Goal: Navigation & Orientation: Find specific page/section

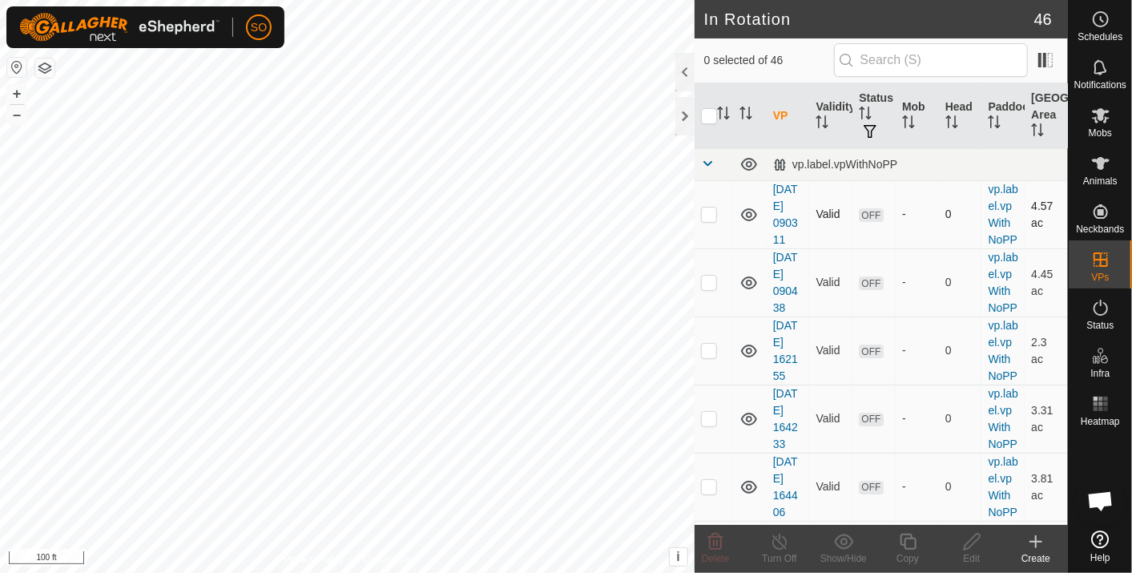
click at [710, 219] on p-checkbox at bounding box center [709, 214] width 16 height 13
checkbox input "true"
click at [704, 288] on p-checkbox at bounding box center [709, 282] width 16 height 13
checkbox input "true"
click at [709, 357] on p-checkbox at bounding box center [709, 350] width 16 height 13
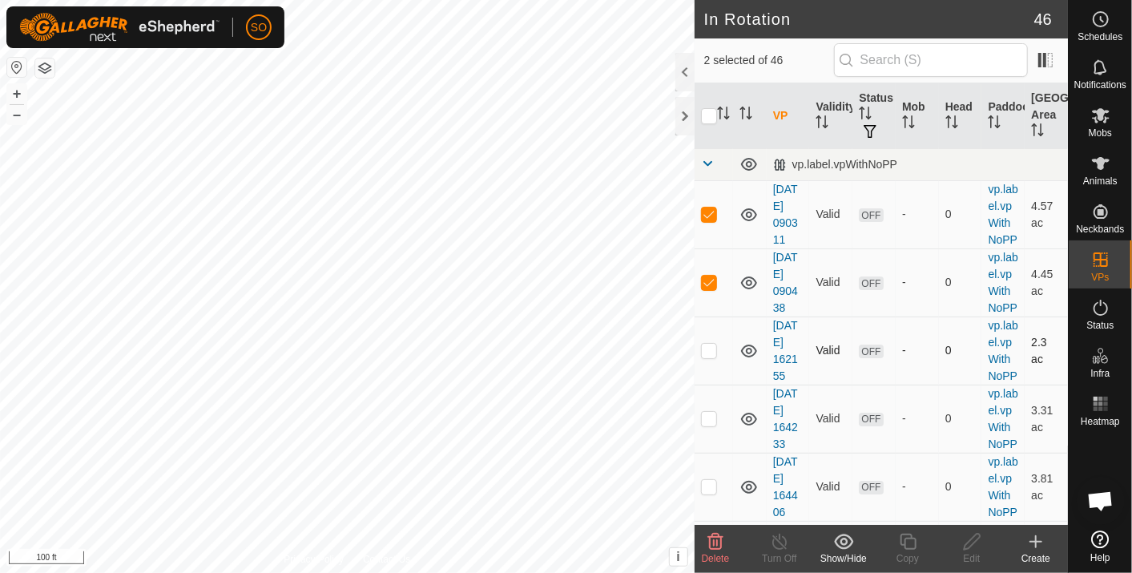
checkbox input "true"
click at [710, 425] on p-checkbox at bounding box center [709, 418] width 16 height 13
checkbox input "true"
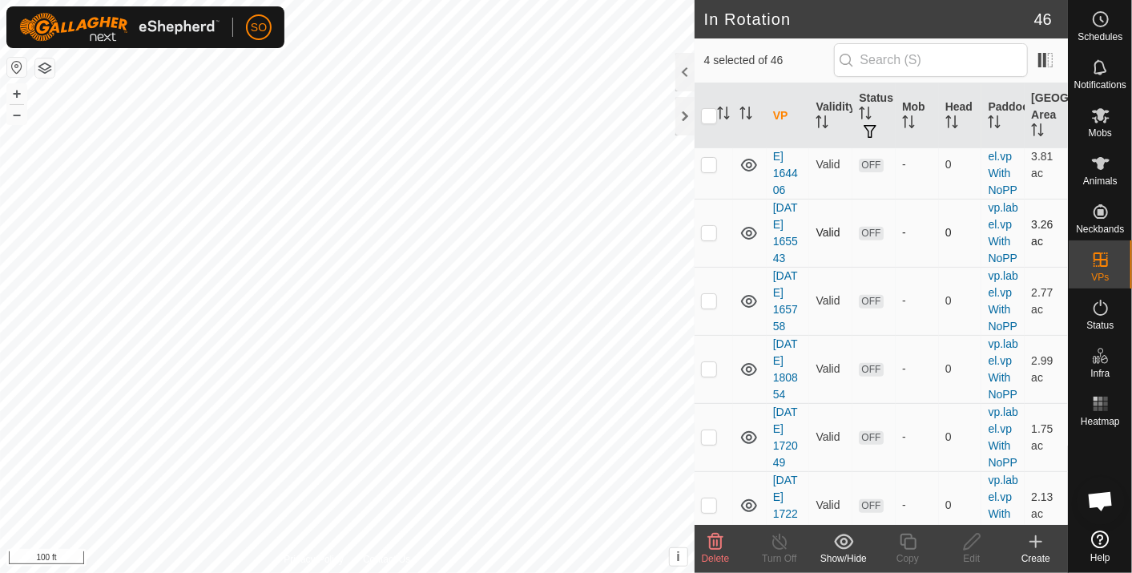
scroll to position [356, 0]
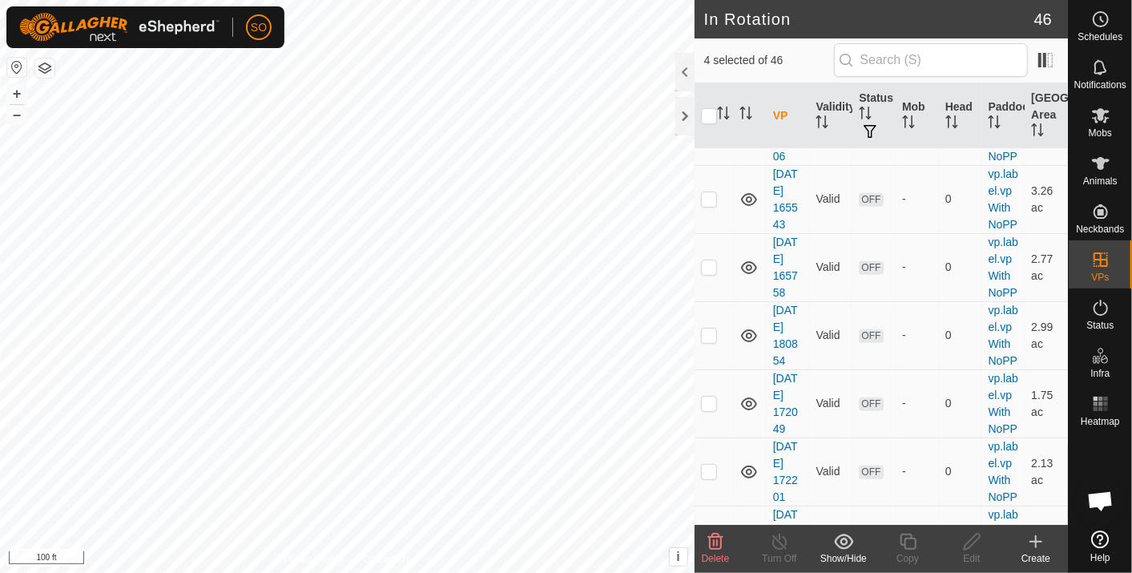
click at [709, 137] on p-checkbox at bounding box center [709, 130] width 16 height 13
checkbox input "true"
click at [712, 205] on p-checkbox at bounding box center [709, 198] width 16 height 13
checkbox input "true"
click at [709, 273] on p-checkbox at bounding box center [709, 266] width 16 height 13
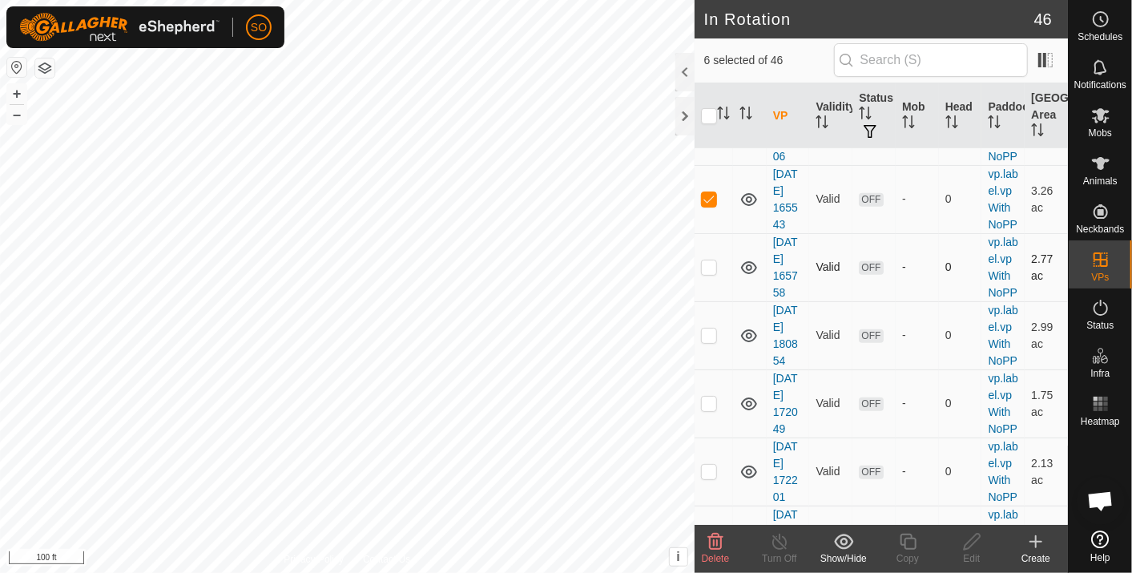
checkbox input "true"
click at [712, 341] on p-checkbox at bounding box center [709, 335] width 16 height 13
checkbox input "true"
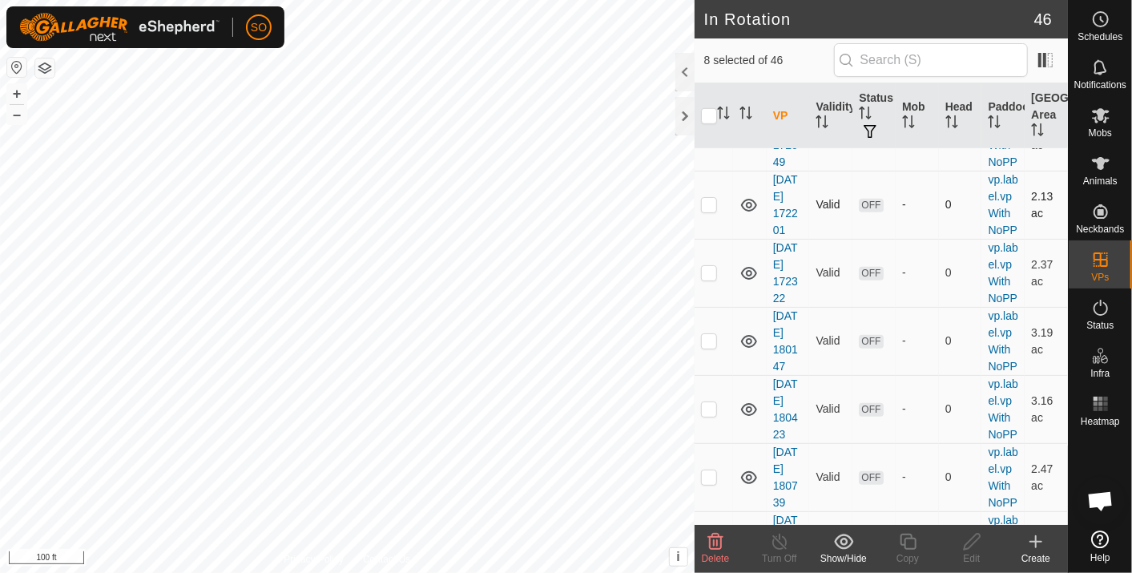
scroll to position [712, 0]
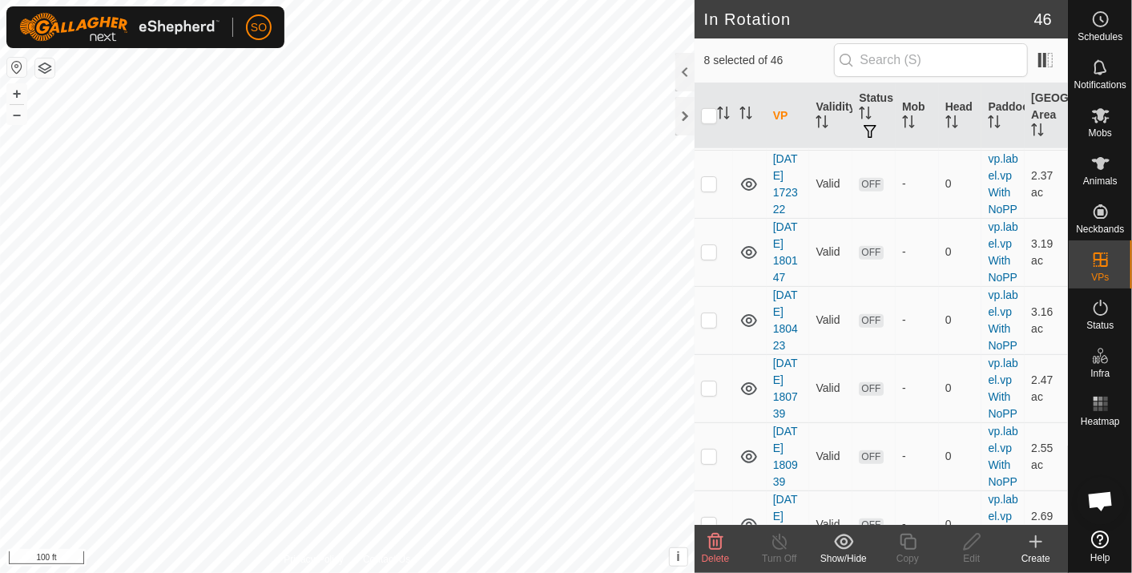
click at [715, 54] on p-checkbox at bounding box center [709, 47] width 16 height 13
checkbox input "true"
click at [712, 122] on p-checkbox at bounding box center [709, 115] width 16 height 13
checkbox input "true"
click at [703, 190] on p-checkbox at bounding box center [709, 183] width 16 height 13
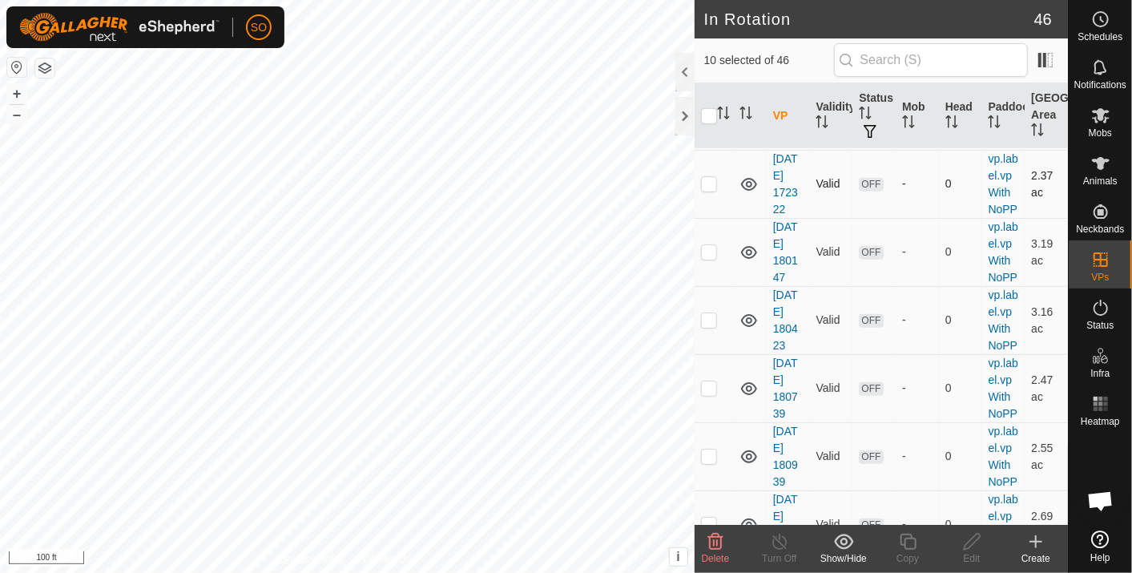
checkbox input "true"
click at [712, 258] on p-checkbox at bounding box center [709, 251] width 16 height 13
checkbox input "true"
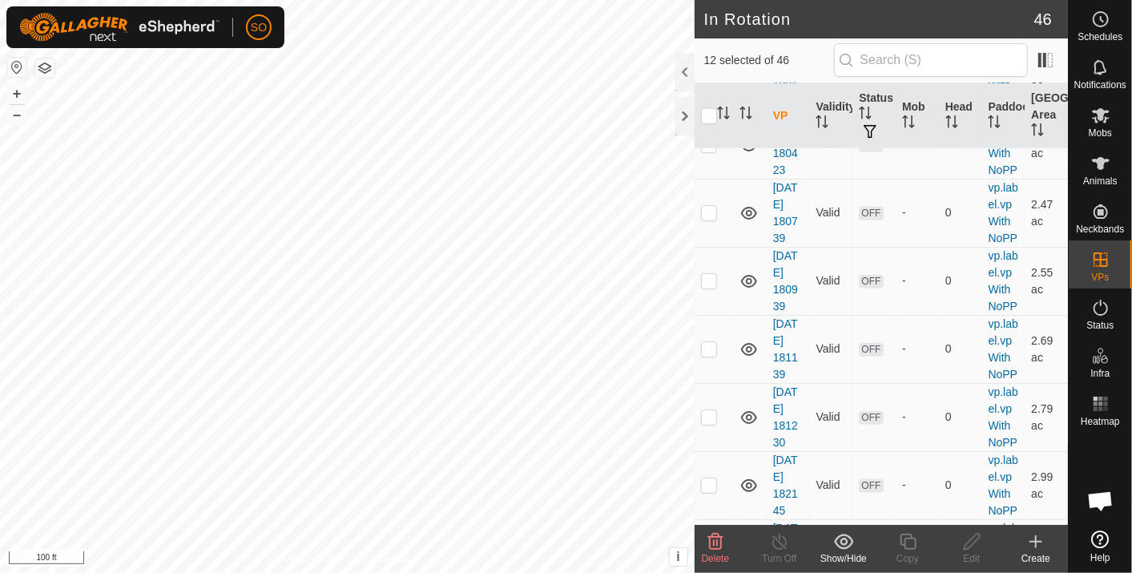
scroll to position [890, 0]
click at [709, 147] on p-checkbox at bounding box center [709, 141] width 16 height 13
checkbox input "true"
click at [711, 216] on p-checkbox at bounding box center [709, 209] width 16 height 13
checkbox input "true"
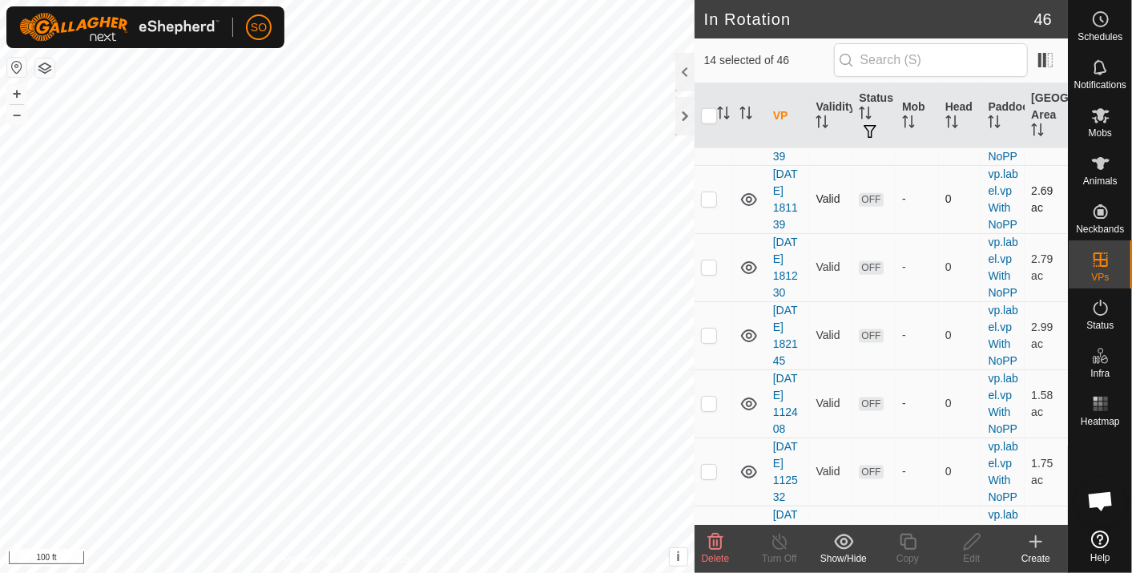
scroll to position [1068, 0]
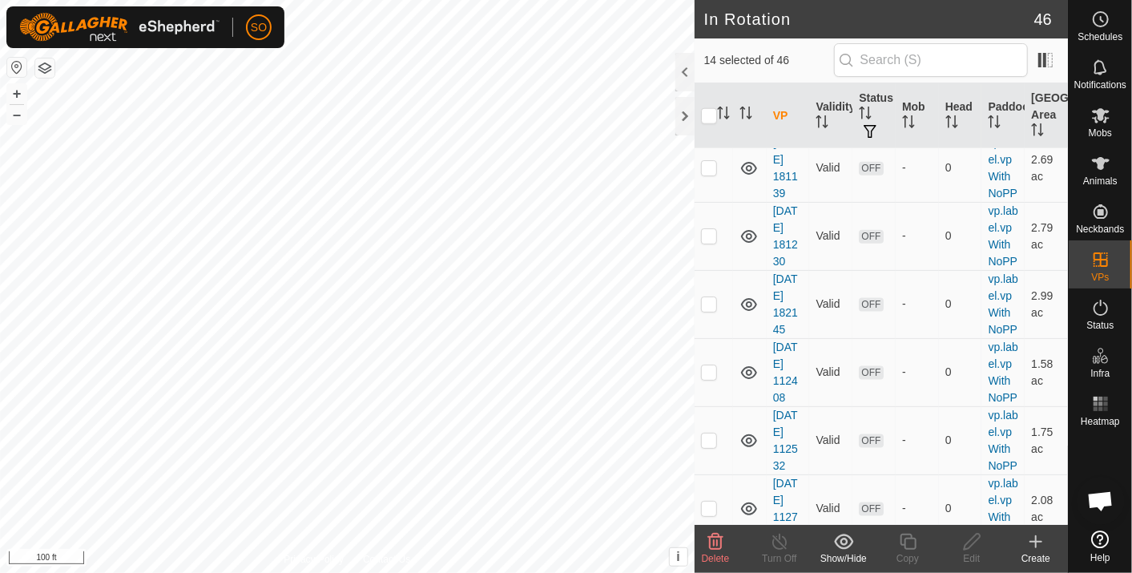
click at [707, 106] on p-checkbox at bounding box center [709, 99] width 16 height 13
checkbox input "true"
click at [712, 174] on p-checkbox at bounding box center [709, 167] width 16 height 13
checkbox input "true"
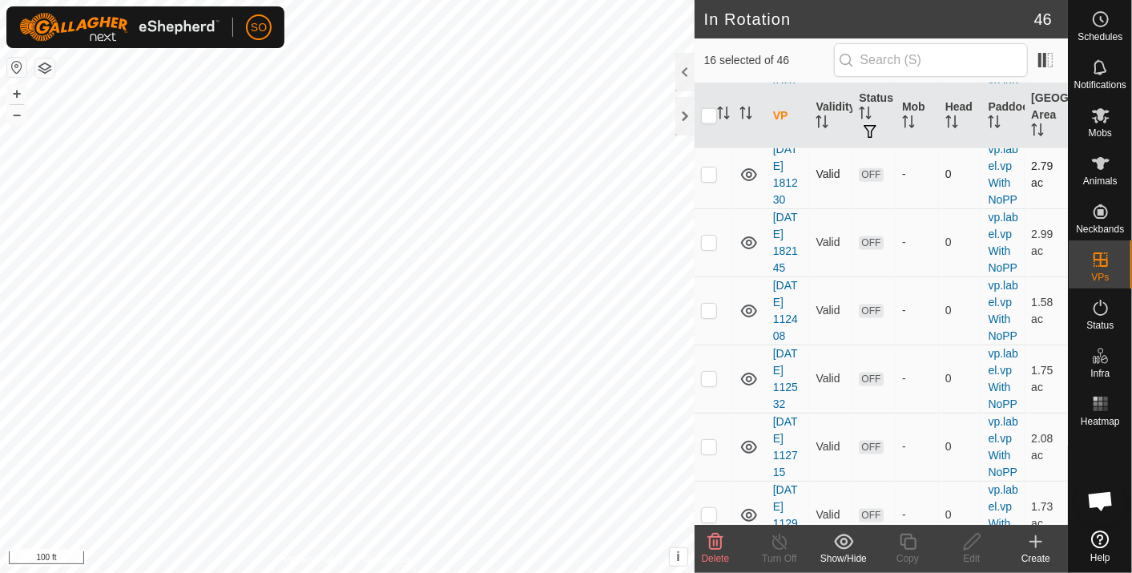
scroll to position [1157, 0]
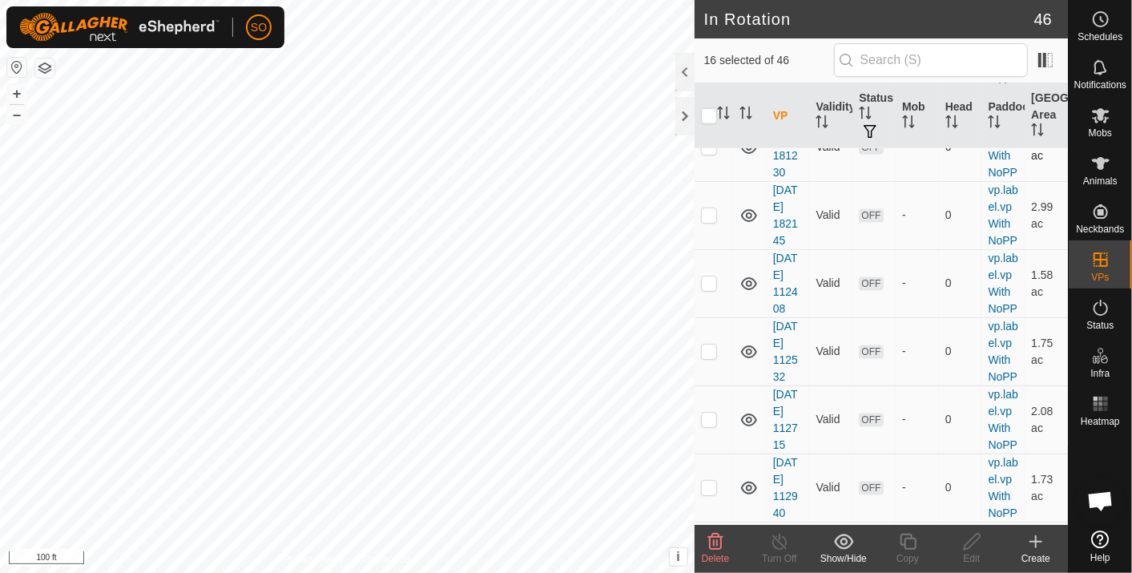
click at [708, 153] on p-checkbox at bounding box center [709, 146] width 16 height 13
checkbox input "true"
click at [711, 221] on p-checkbox at bounding box center [709, 214] width 16 height 13
checkbox input "true"
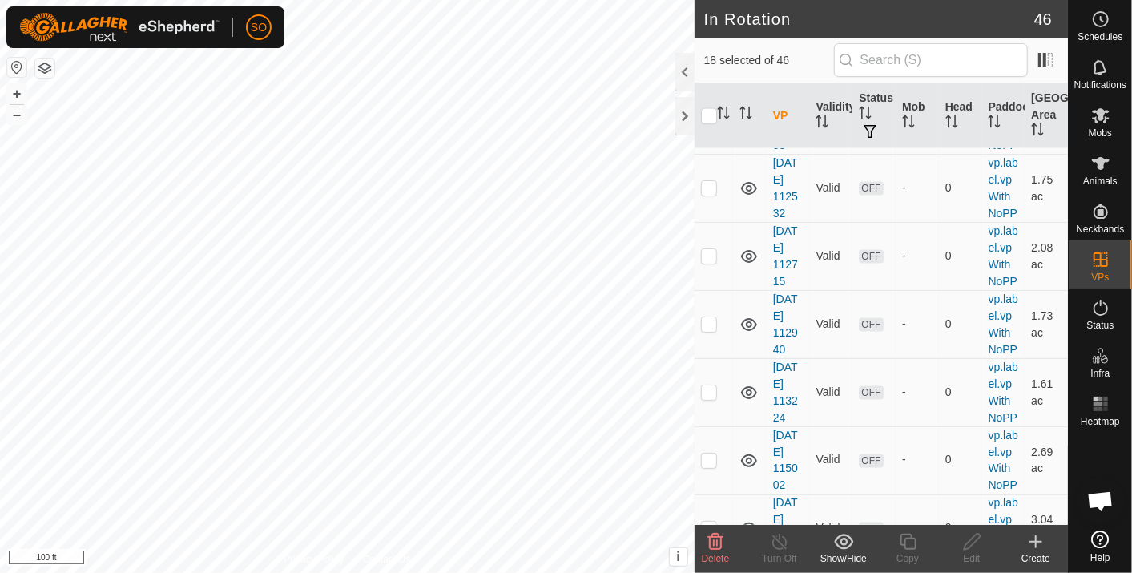
scroll to position [1335, 0]
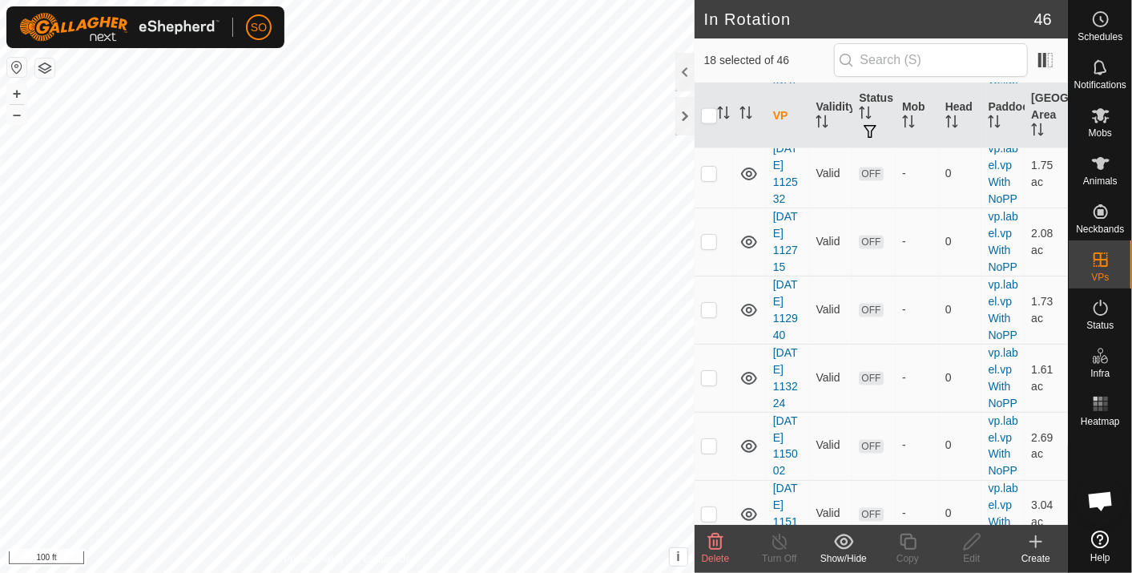
click at [712, 111] on p-checkbox at bounding box center [709, 105] width 16 height 13
checkbox input "true"
click at [712, 179] on p-checkbox at bounding box center [709, 173] width 16 height 13
checkbox input "true"
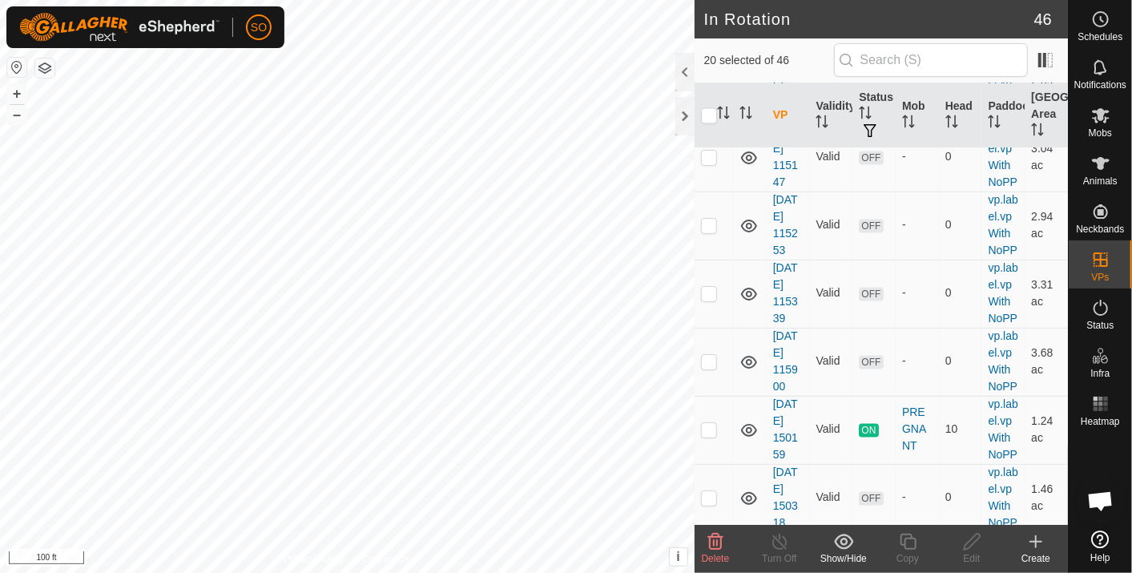
checkbox input "true"
click at [711, 27] on p-checkbox at bounding box center [709, 20] width 16 height 13
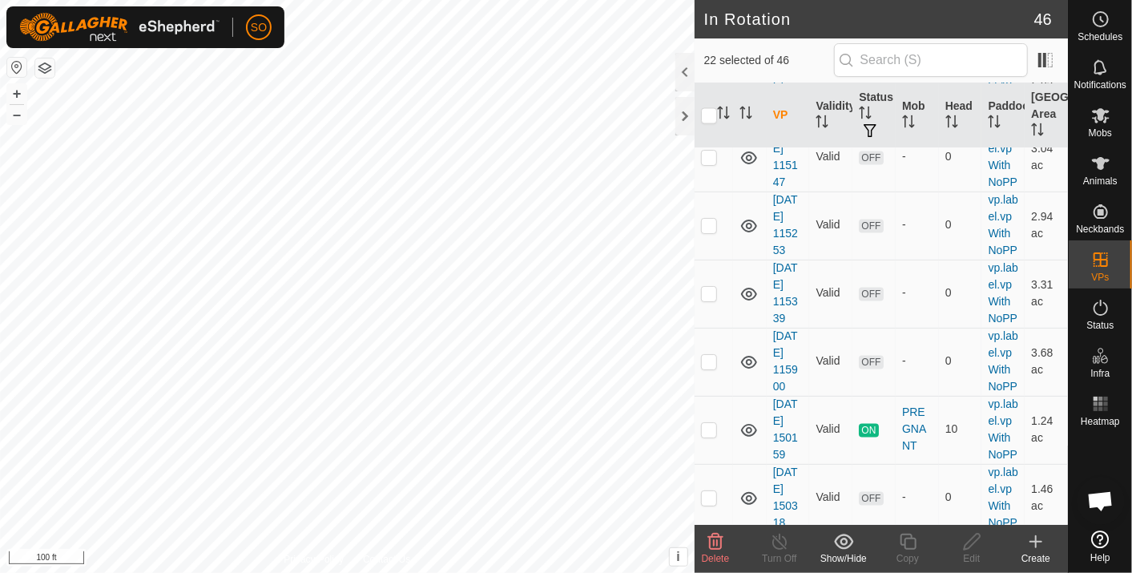
checkbox input "true"
click at [714, 95] on p-checkbox at bounding box center [709, 89] width 16 height 13
checkbox input "true"
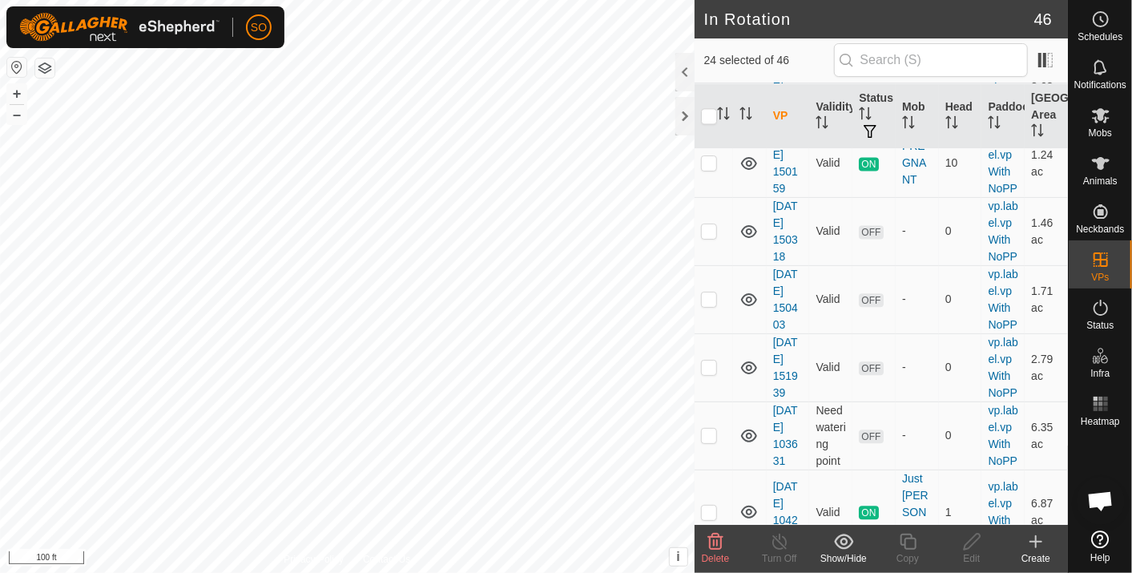
scroll to position [2047, 0]
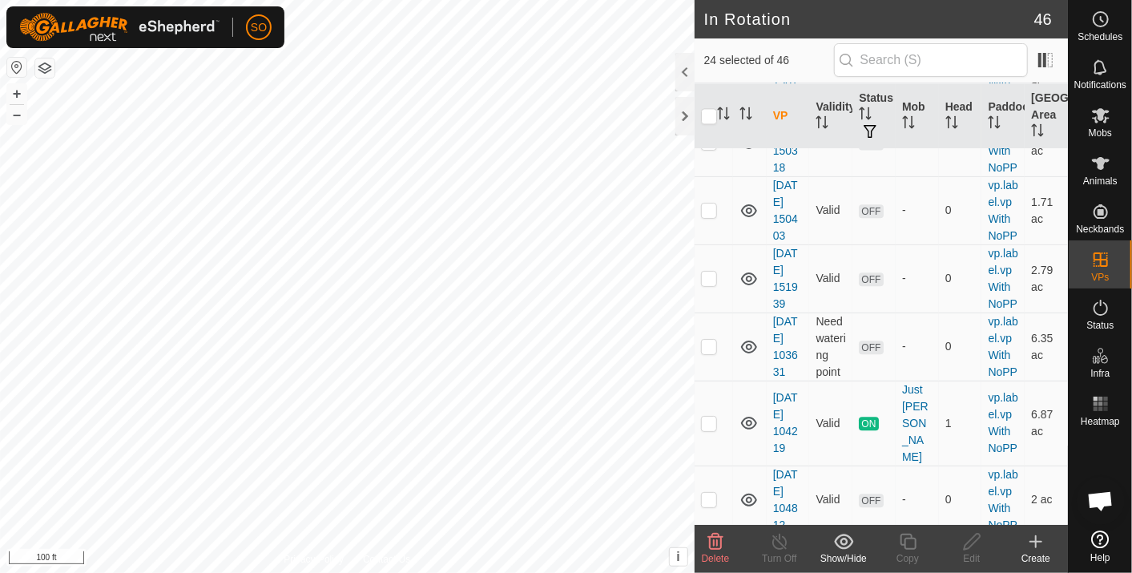
checkbox input "true"
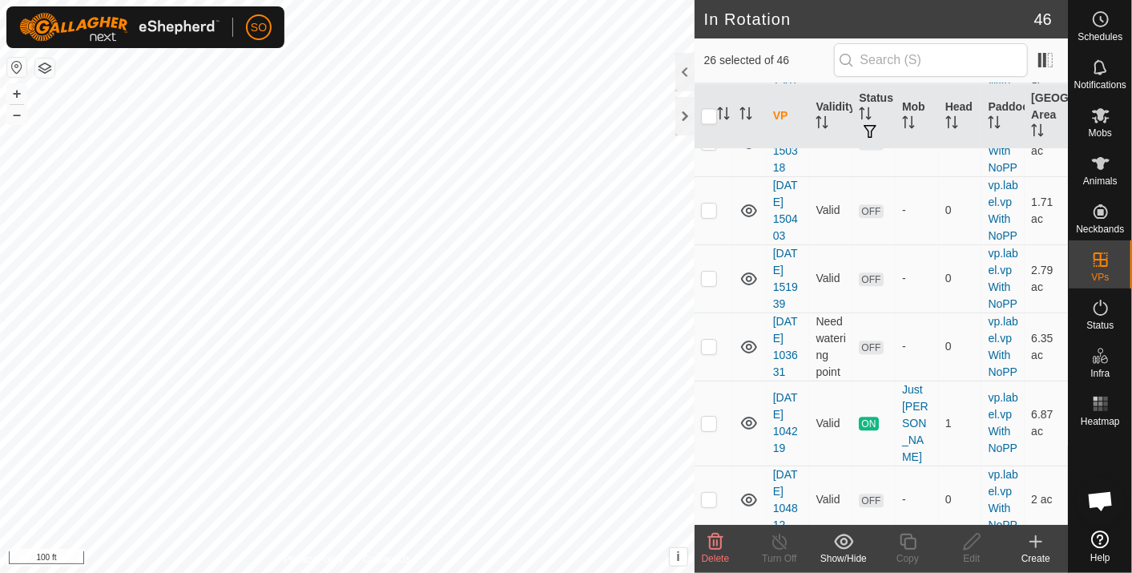
checkbox input "true"
drag, startPoint x: 705, startPoint y: 462, endPoint x: 764, endPoint y: 423, distance: 70.7
click at [705, 12] on p-checkbox at bounding box center [709, 5] width 16 height 13
checkbox input "true"
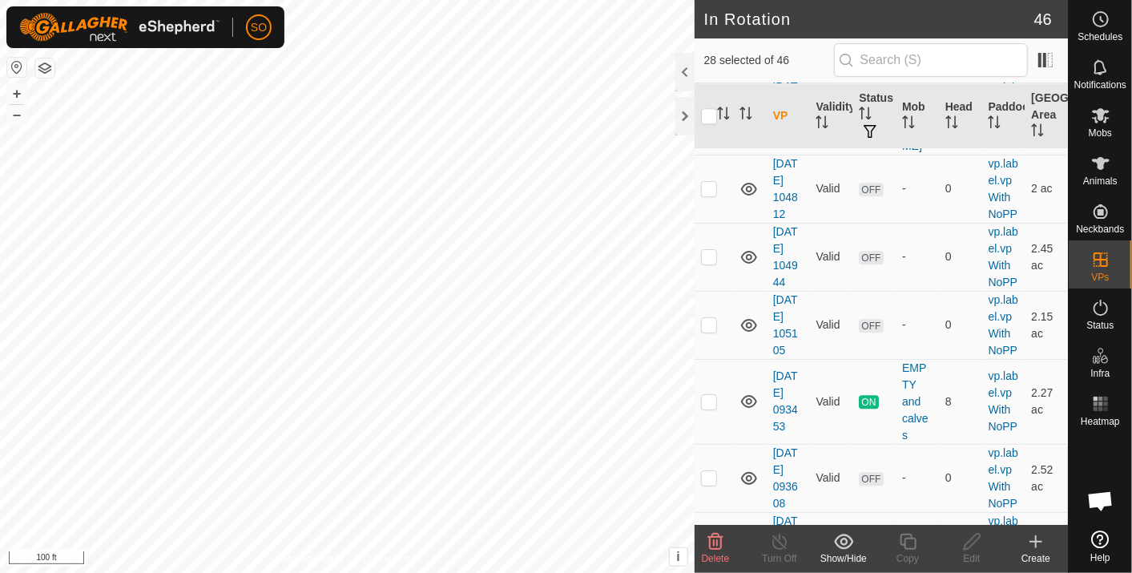
scroll to position [2404, 0]
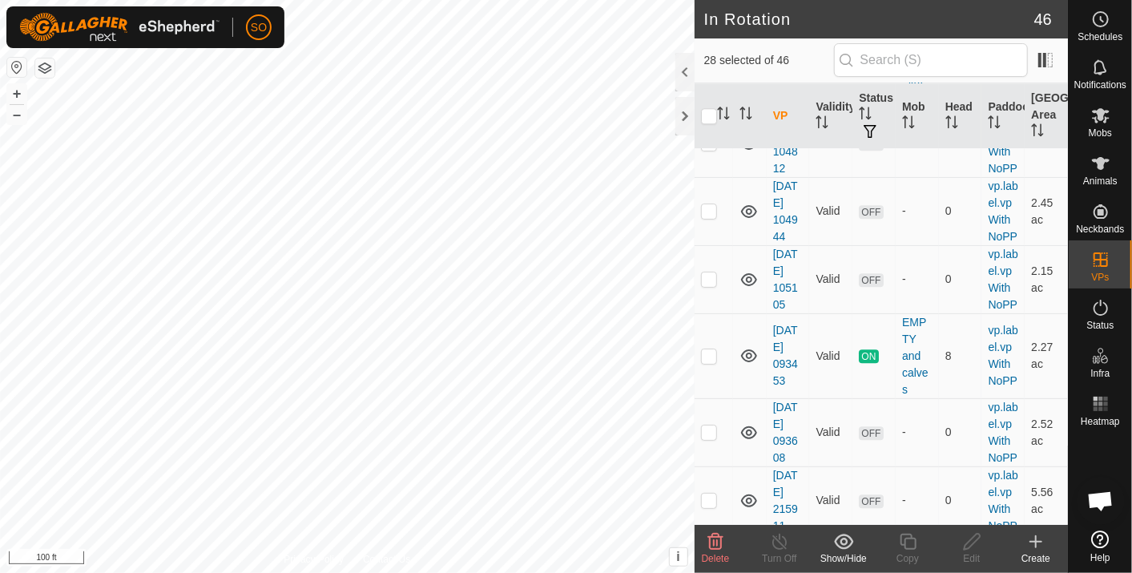
checkbox input "true"
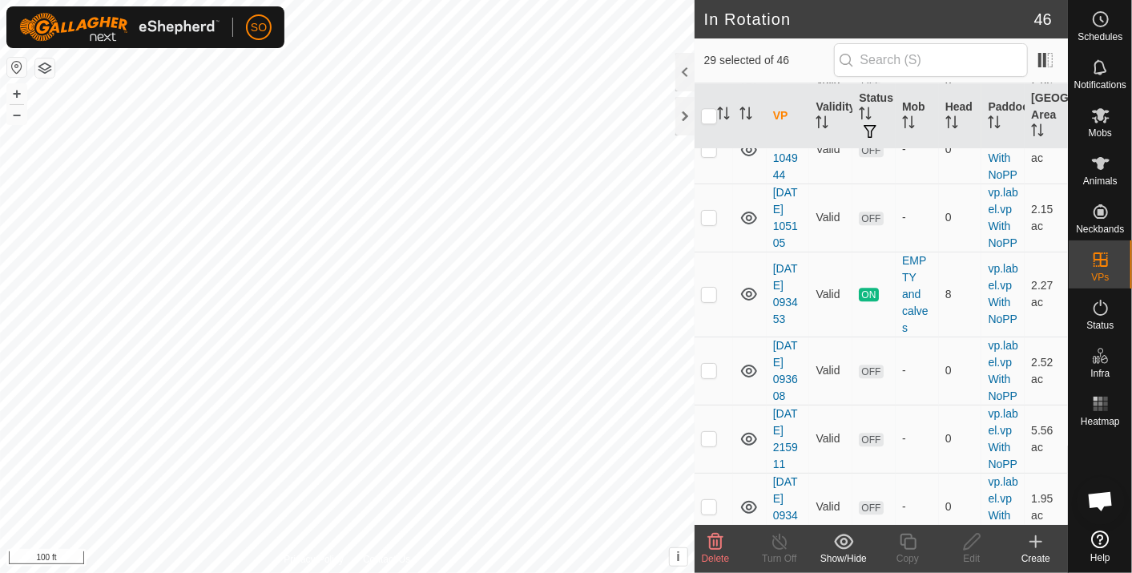
scroll to position [2493, 0]
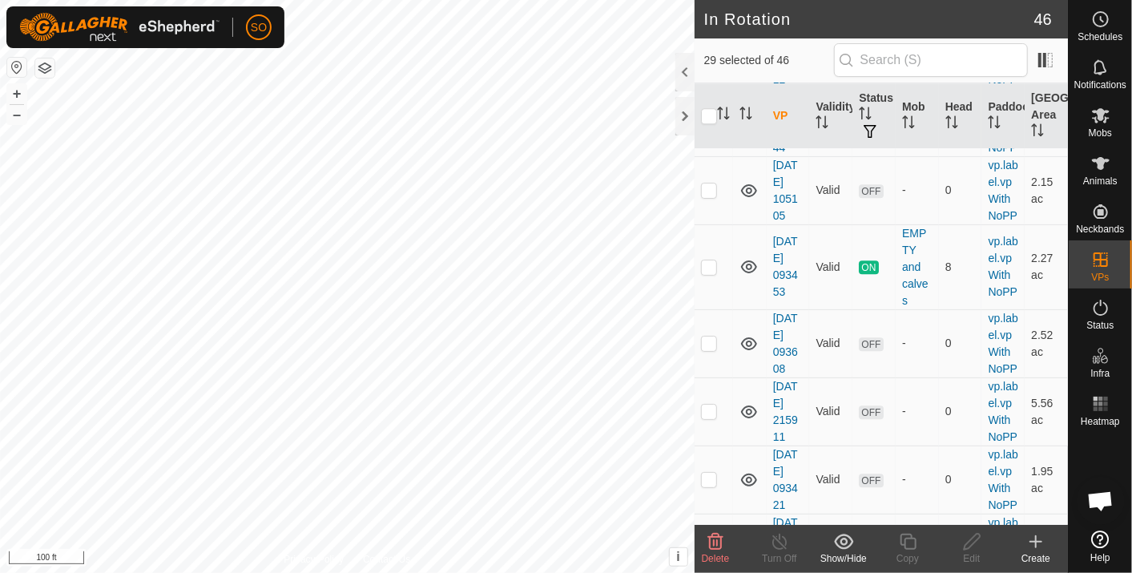
checkbox input "true"
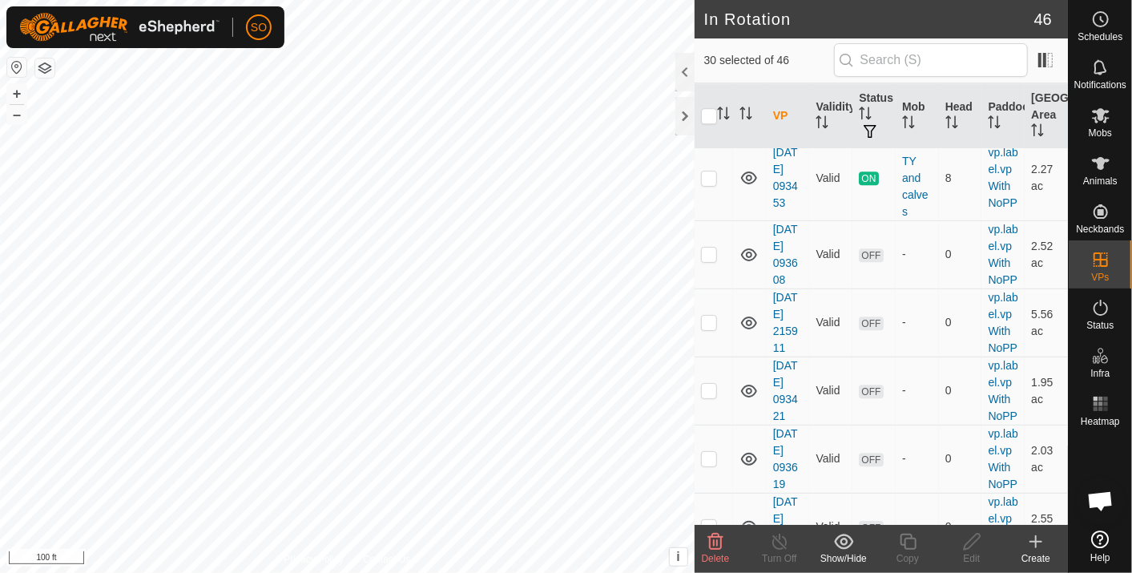
checkbox input "true"
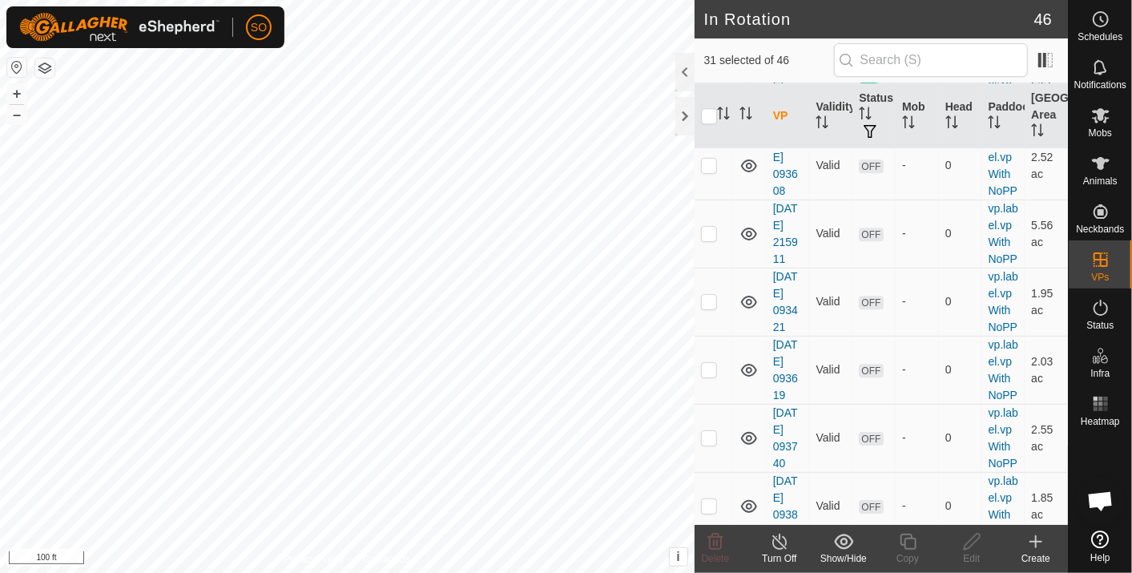
scroll to position [2760, 0]
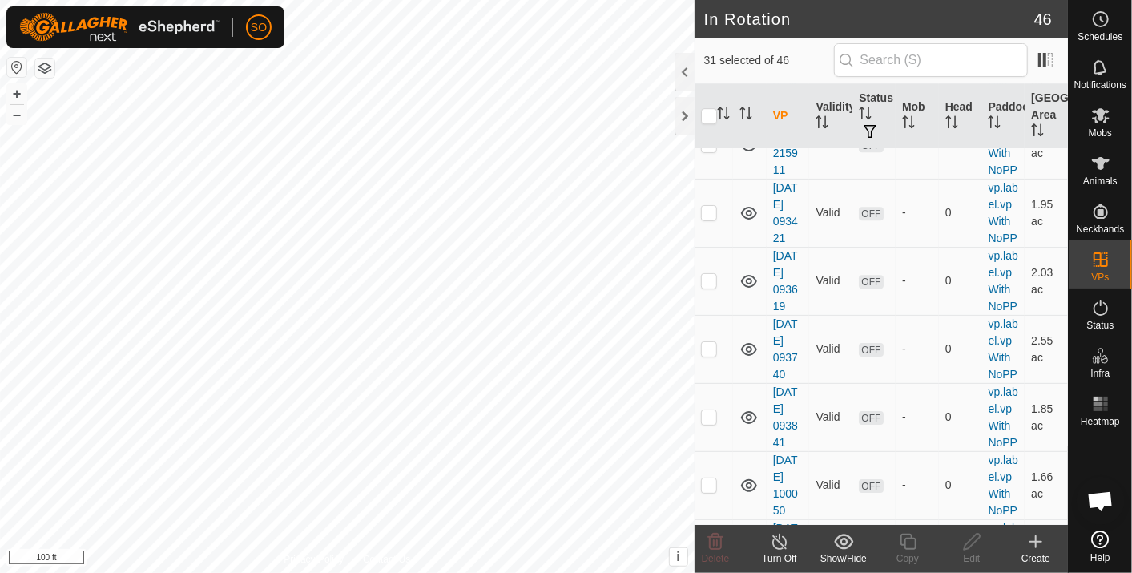
checkbox input "true"
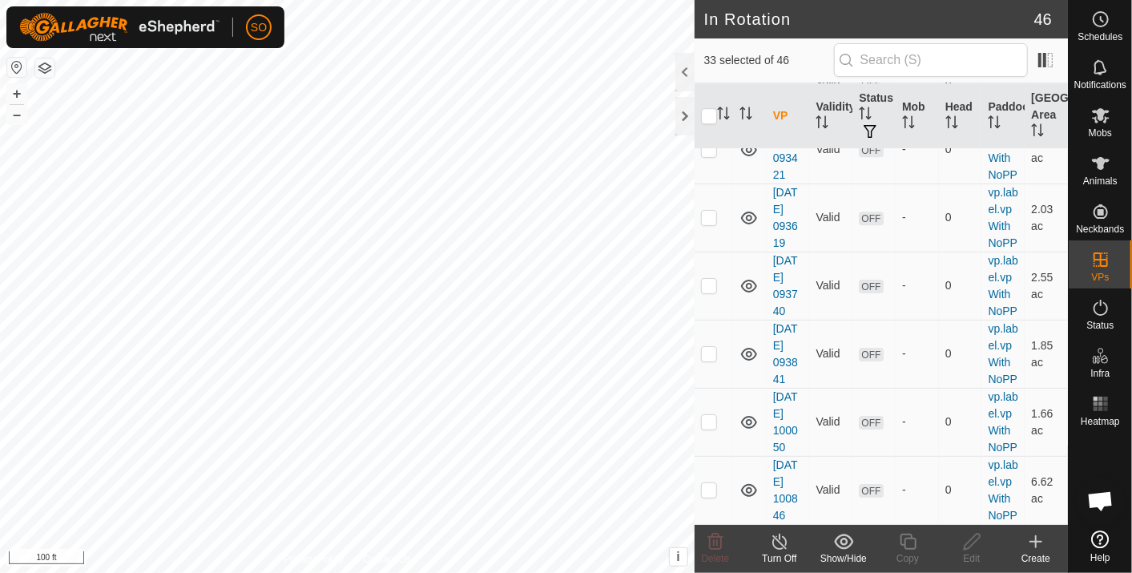
scroll to position [2849, 0]
checkbox input "false"
checkbox input "true"
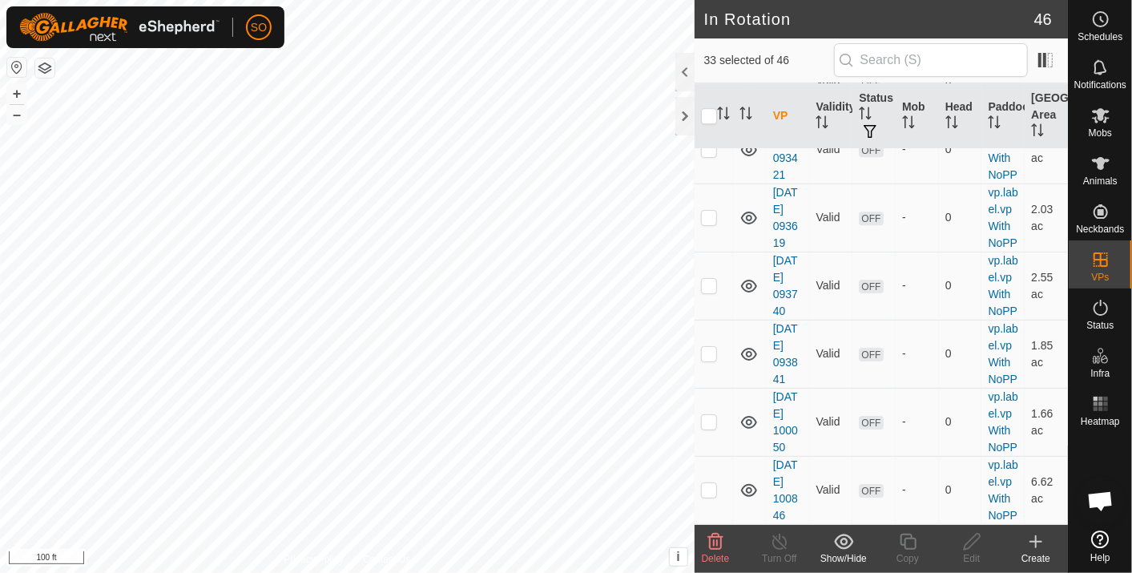
scroll to position [3115, 0]
click at [712, 538] on icon at bounding box center [715, 541] width 19 height 19
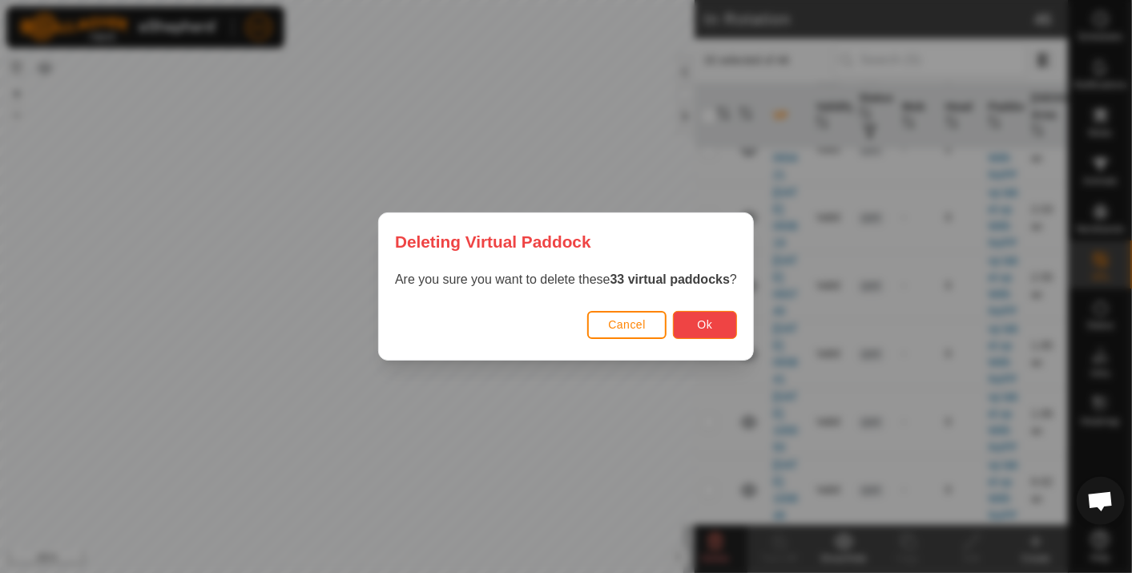
click at [705, 321] on span "Ok" at bounding box center [705, 324] width 15 height 13
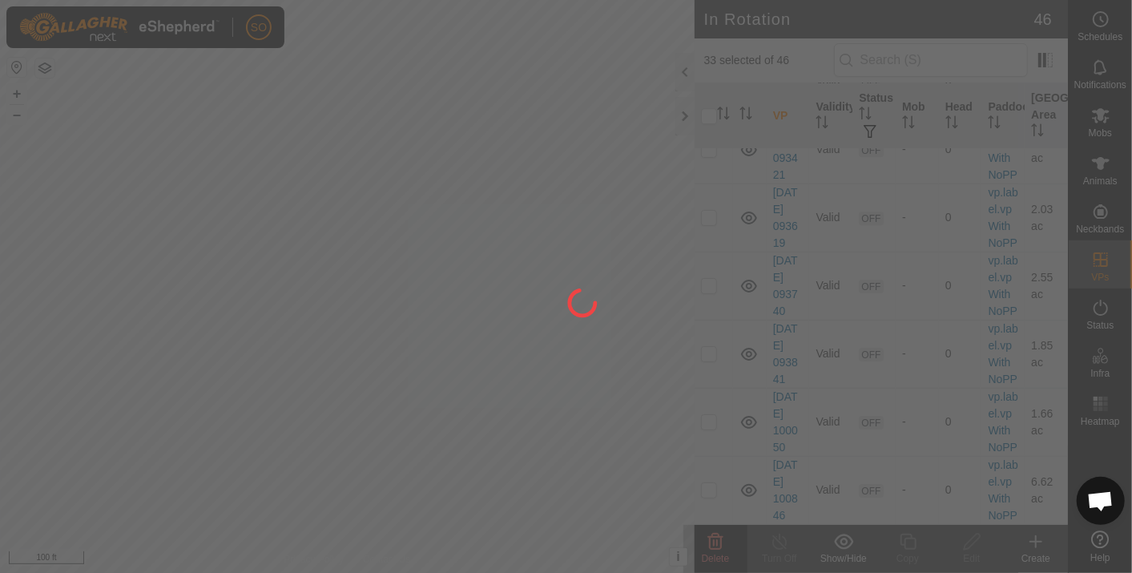
checkbox input "false"
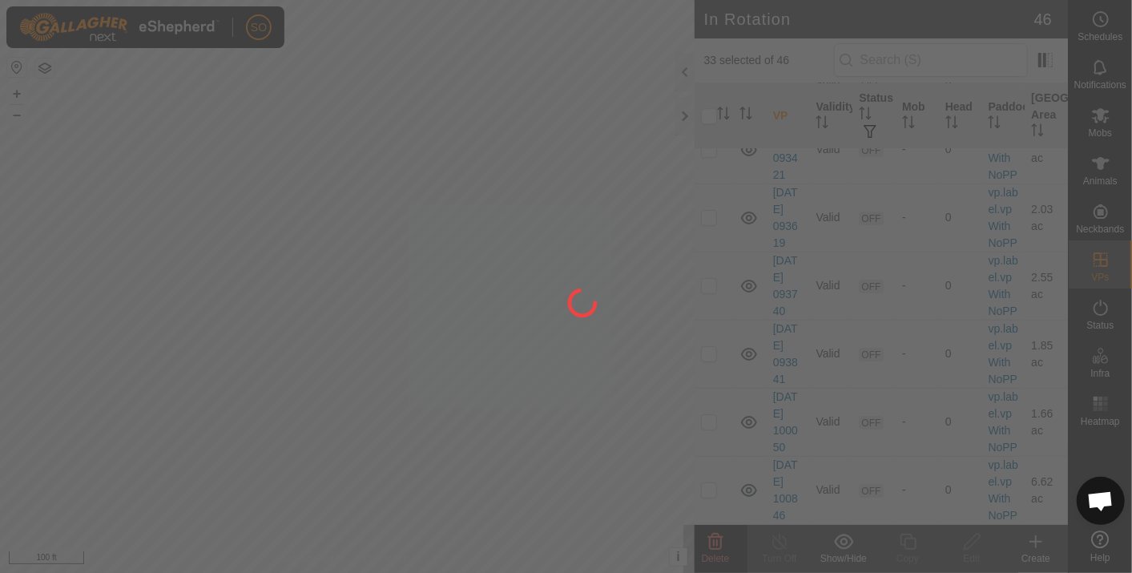
checkbox input "false"
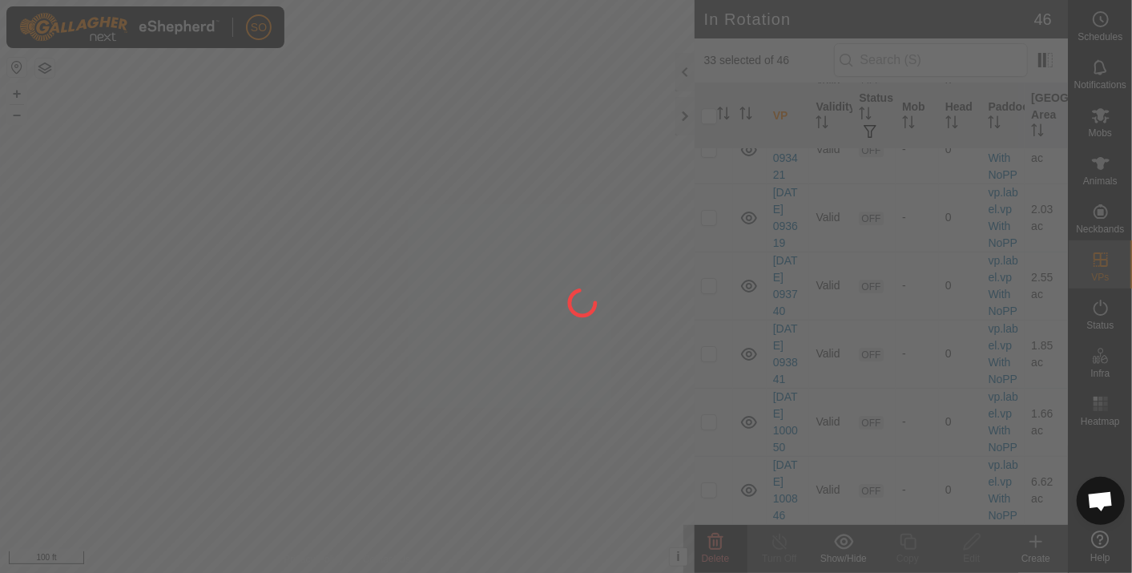
checkbox input "false"
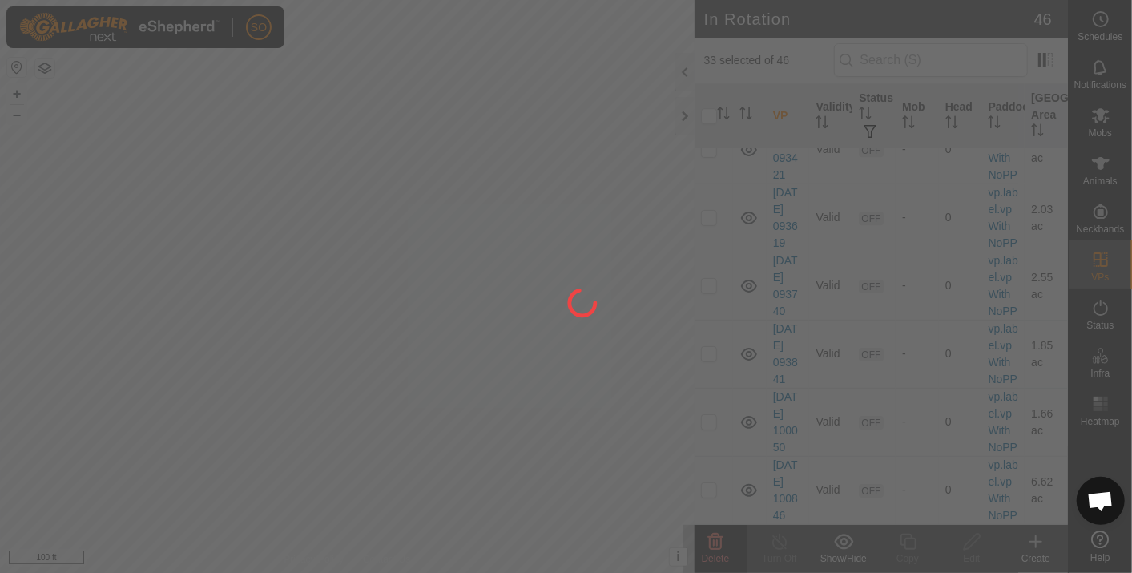
checkbox input "false"
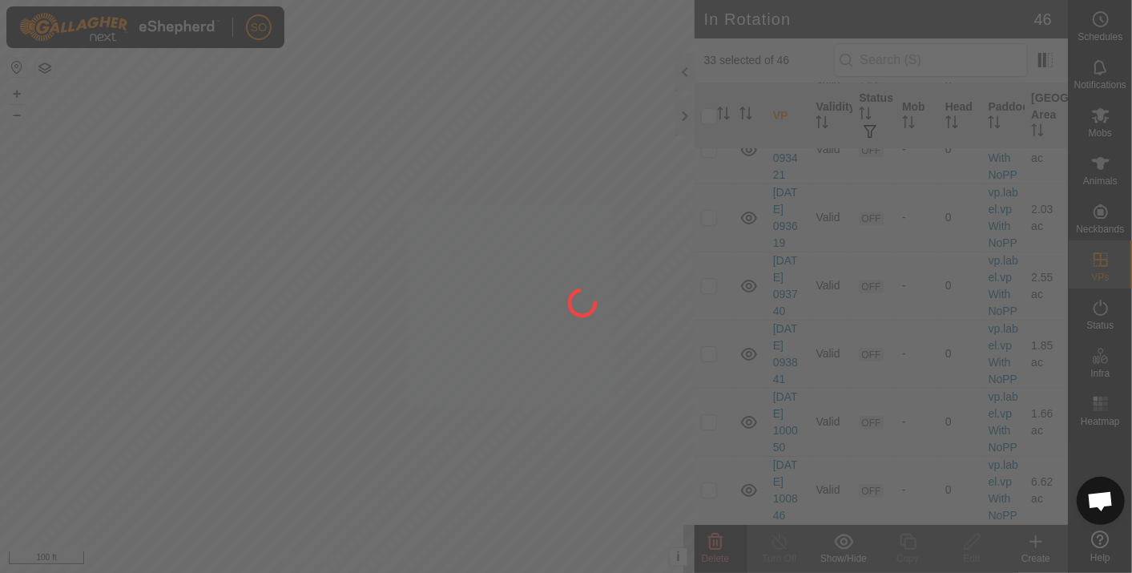
checkbox input "false"
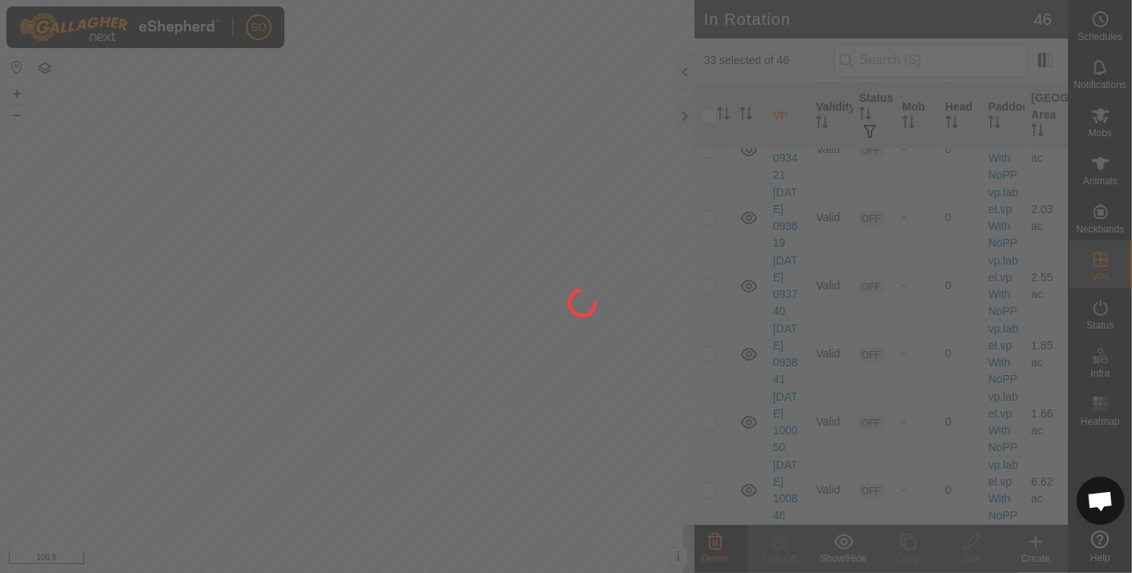
checkbox input "false"
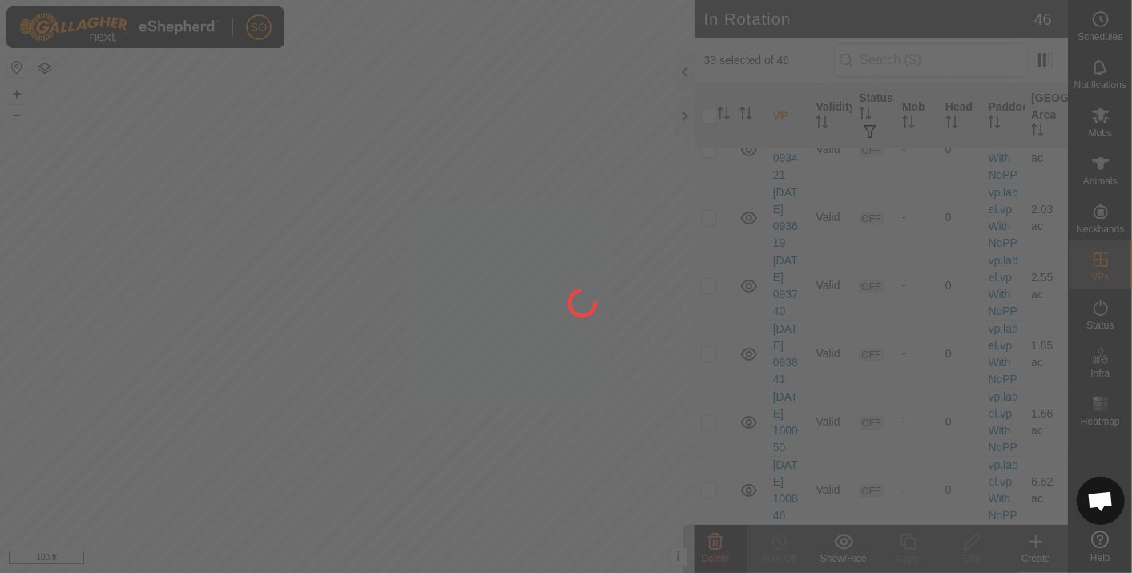
checkbox input "false"
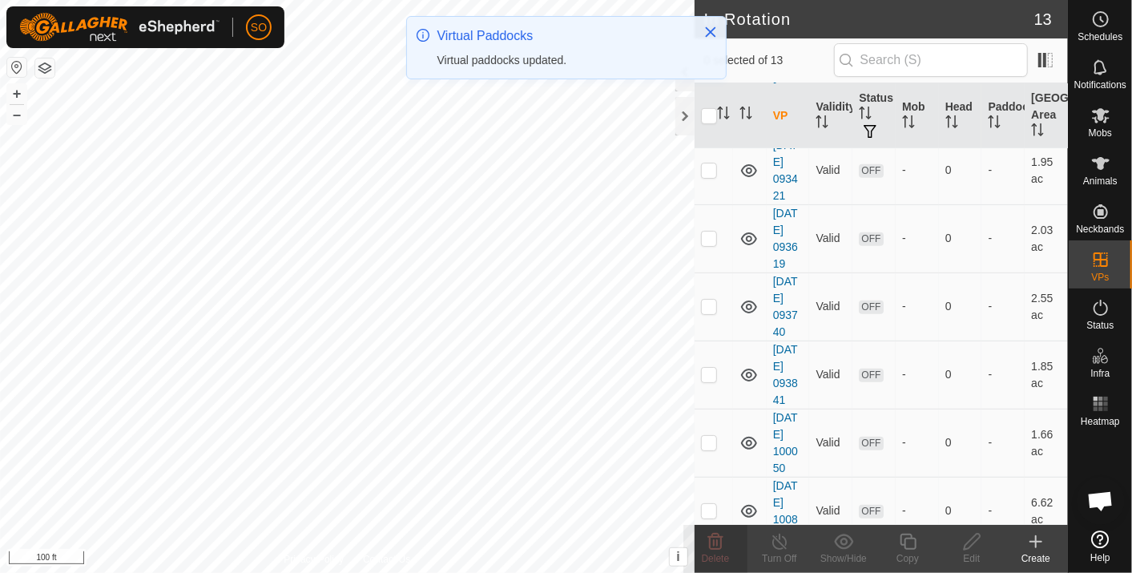
scroll to position [0, 0]
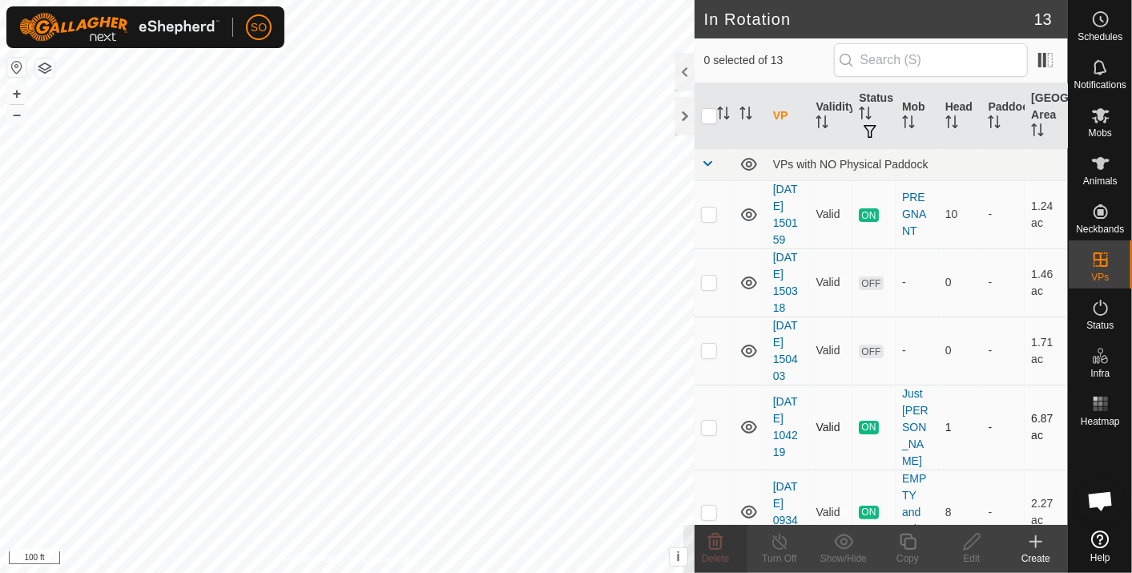
click at [904, 479] on div "In Rotation 13 0 selected of 13 VP Validity Status Mob Head Paddock Grazing Are…" at bounding box center [534, 286] width 1068 height 573
click at [0, 139] on html "SO Schedules Notifications Mobs Animals Neckbands VPs Status Infra Heatmap Help…" at bounding box center [566, 286] width 1132 height 573
click at [1035, 535] on icon at bounding box center [1035, 541] width 19 height 19
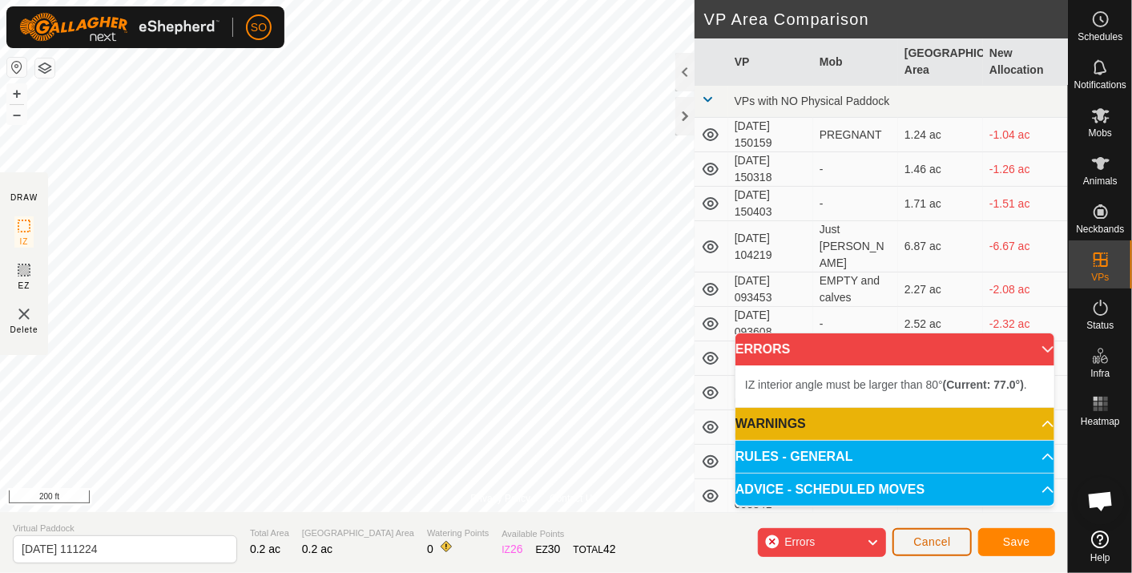
click at [942, 540] on span "Cancel" at bounding box center [932, 541] width 38 height 13
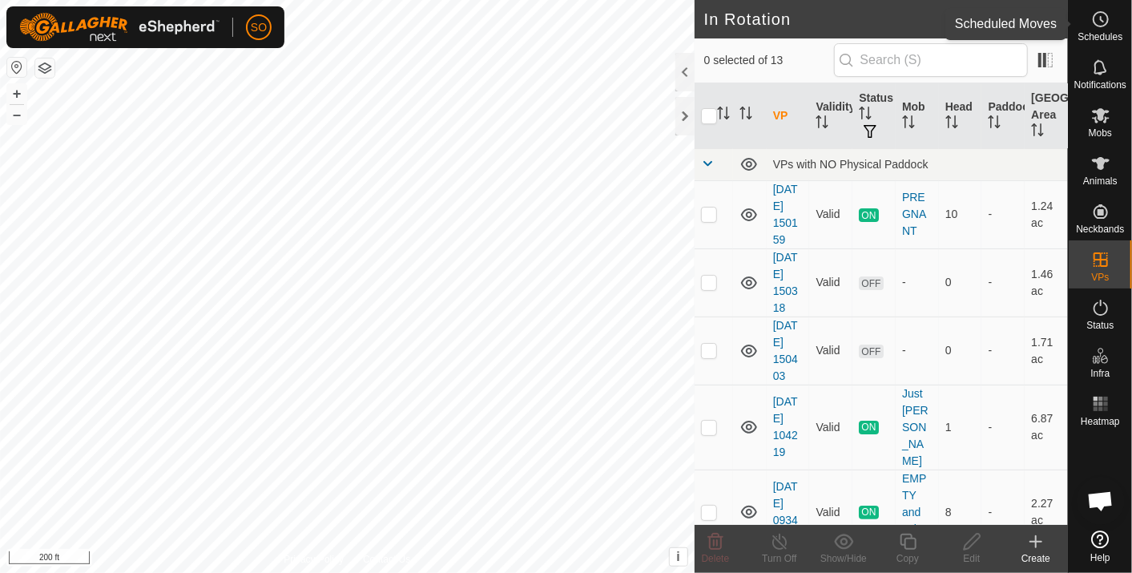
click at [1103, 13] on circle at bounding box center [1101, 19] width 14 height 14
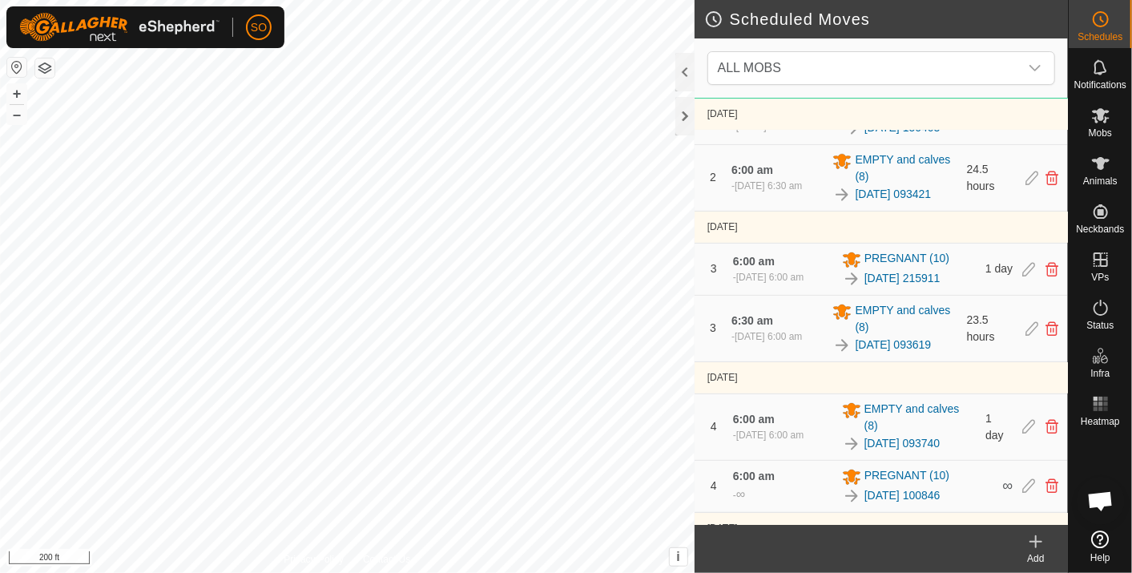
scroll to position [399, 0]
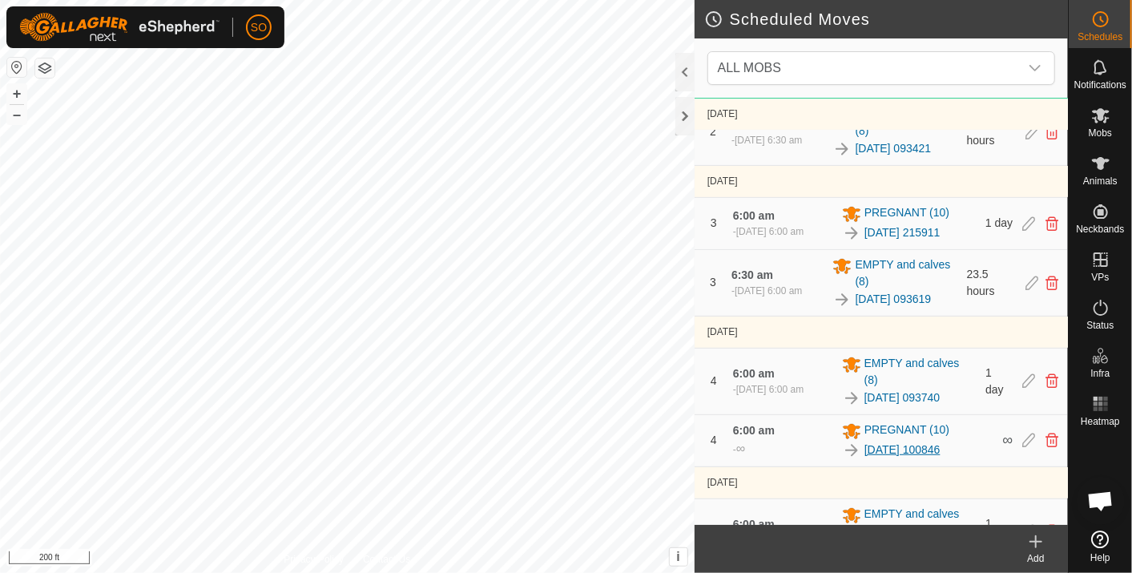
click at [895, 458] on link "[DATE] 100846" at bounding box center [903, 450] width 76 height 17
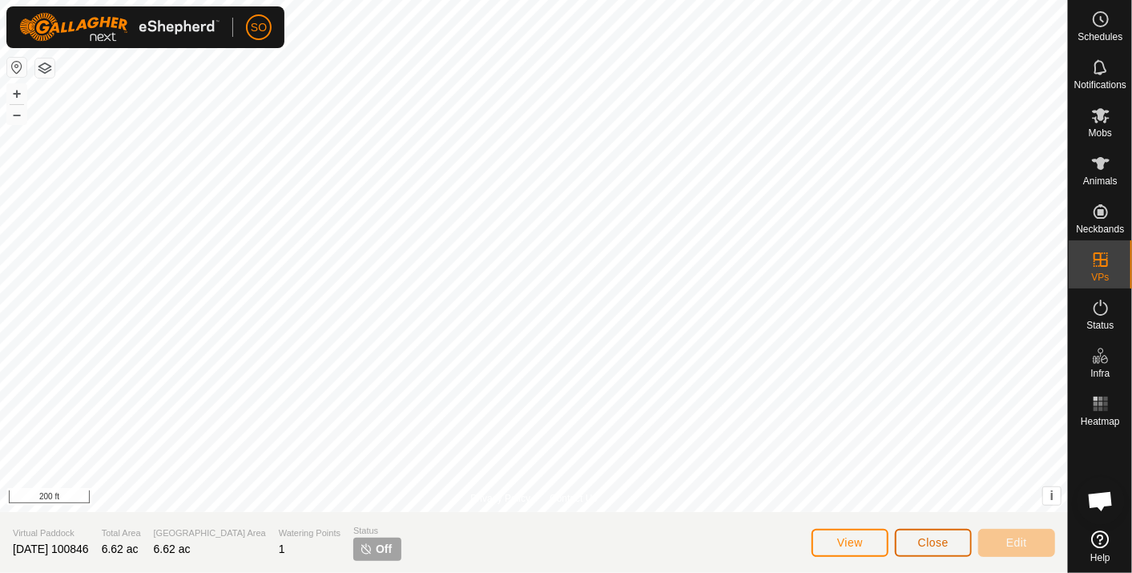
click at [924, 542] on span "Close" at bounding box center [933, 542] width 30 height 13
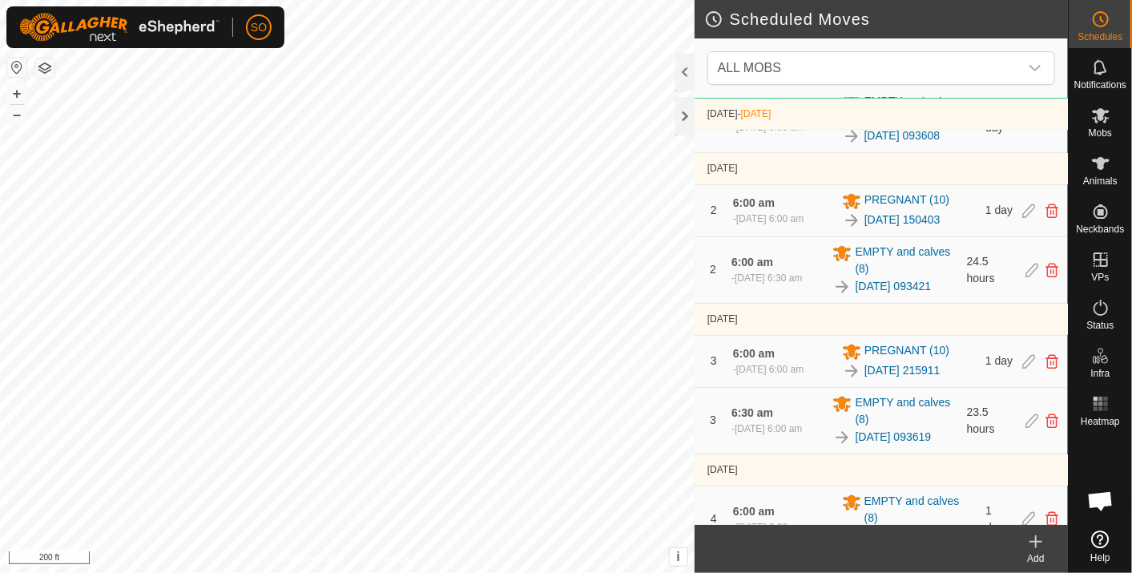
scroll to position [267, 0]
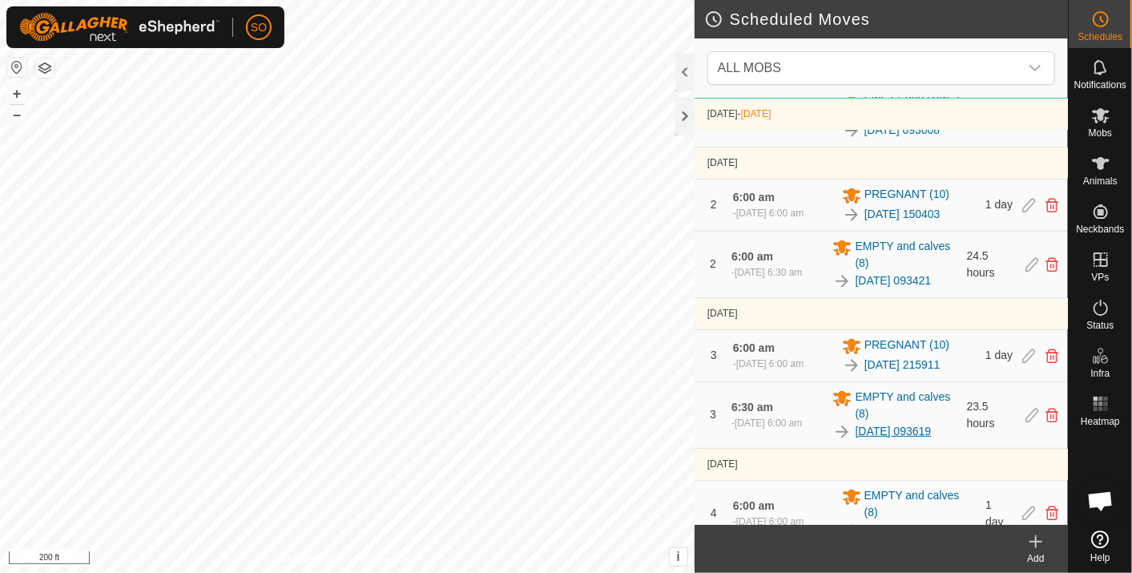
click at [875, 440] on link "[DATE] 093619" at bounding box center [893, 431] width 76 height 17
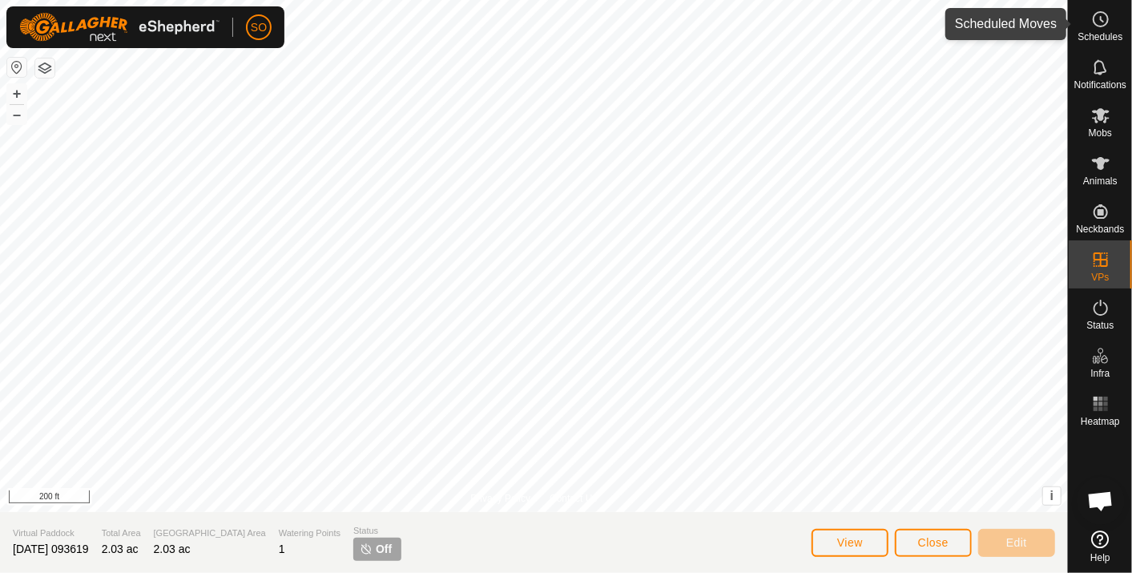
click at [1100, 14] on icon at bounding box center [1100, 19] width 19 height 19
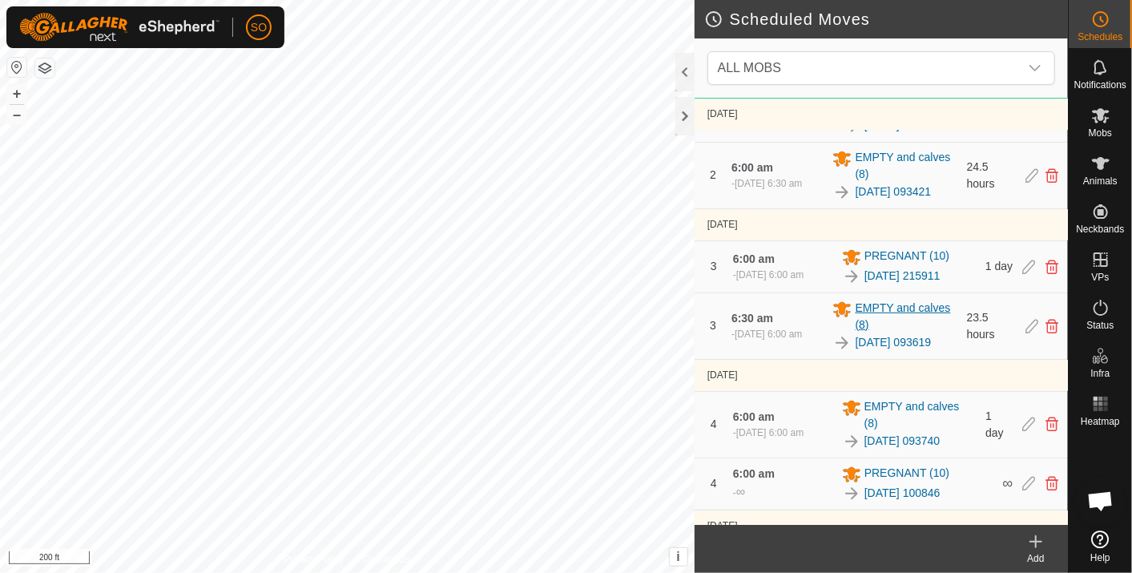
scroll to position [445, 0]
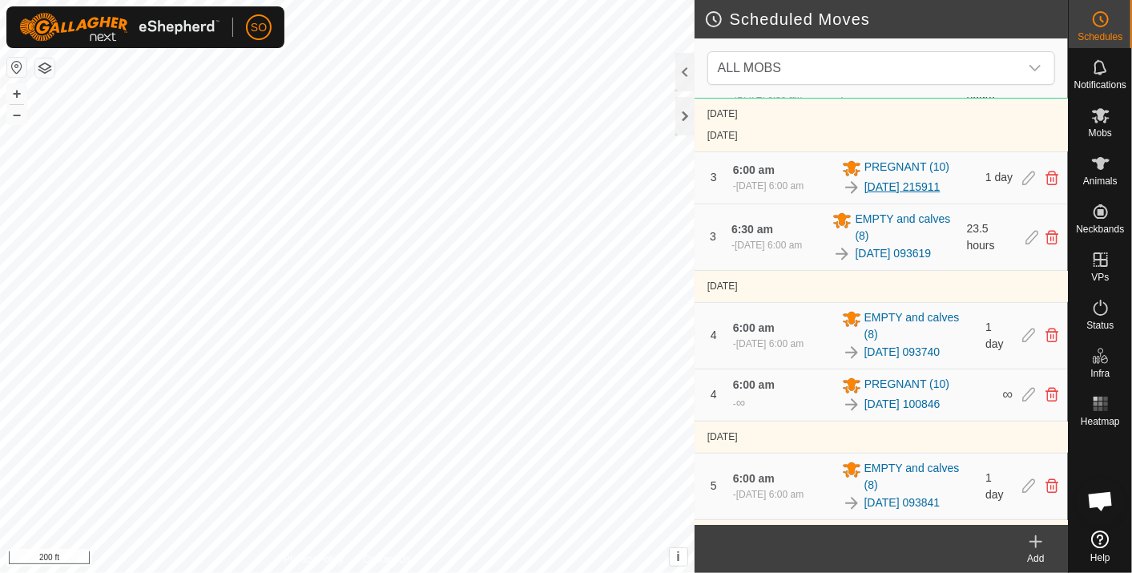
click at [911, 196] on link "[DATE] 215911" at bounding box center [903, 187] width 76 height 17
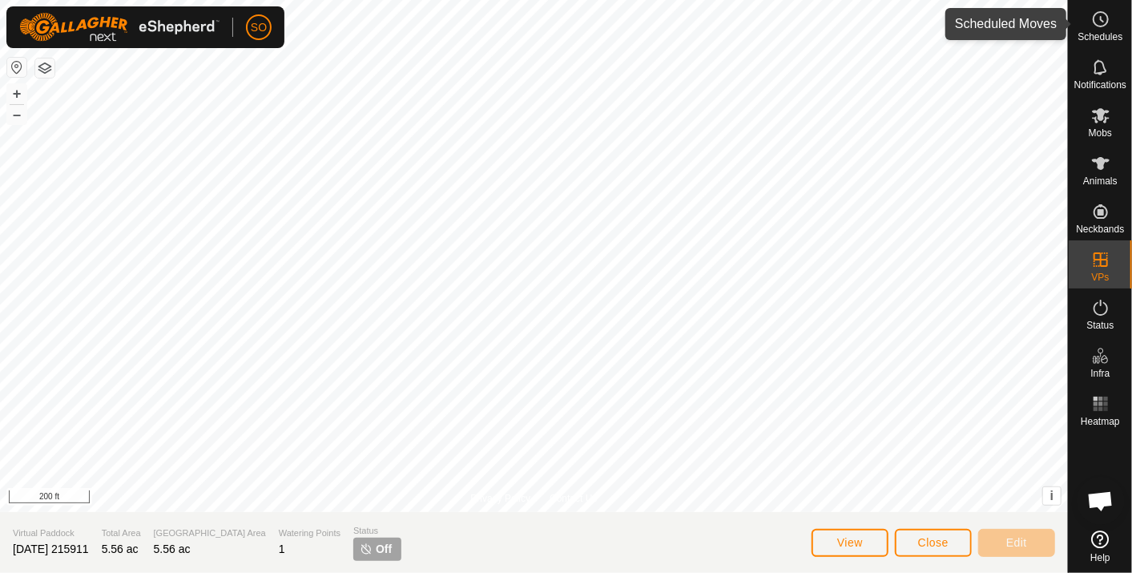
click at [1096, 11] on icon at bounding box center [1100, 19] width 19 height 19
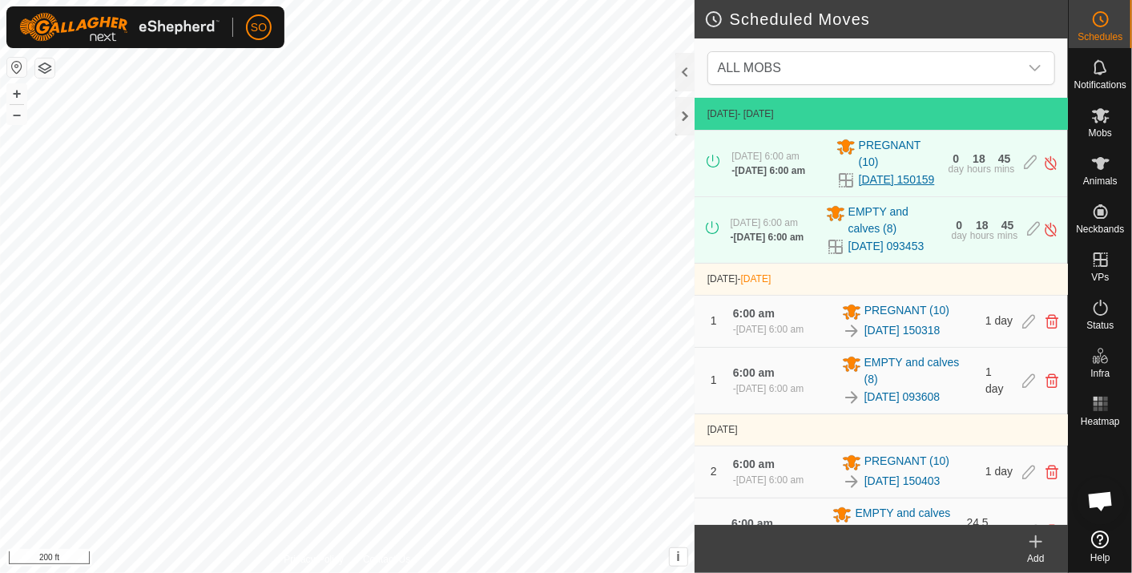
click at [869, 174] on link "[DATE] 150159" at bounding box center [897, 179] width 76 height 17
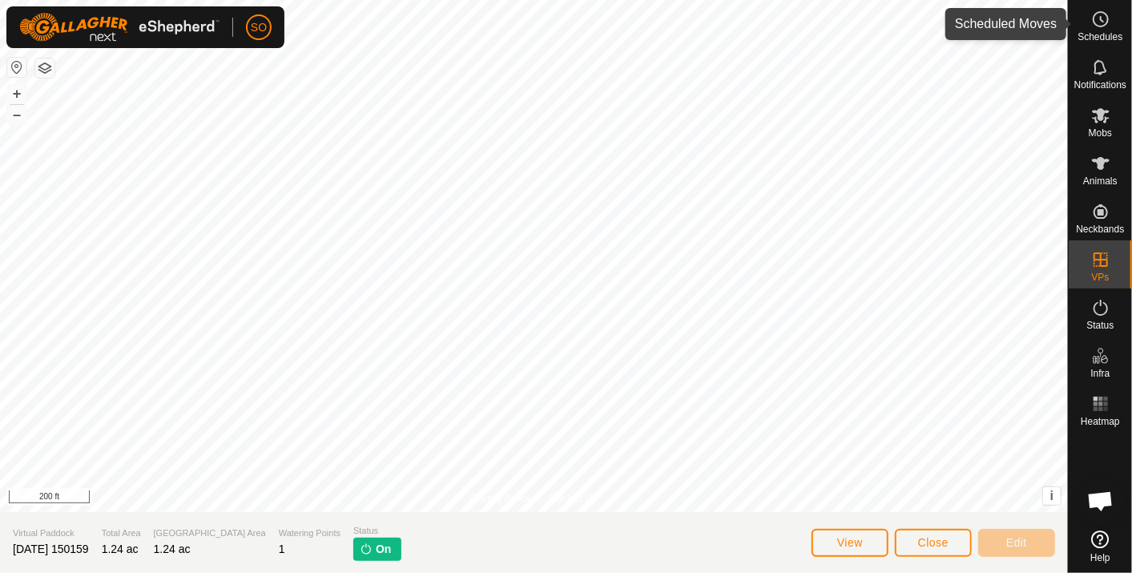
click at [1099, 12] on circle at bounding box center [1101, 19] width 14 height 14
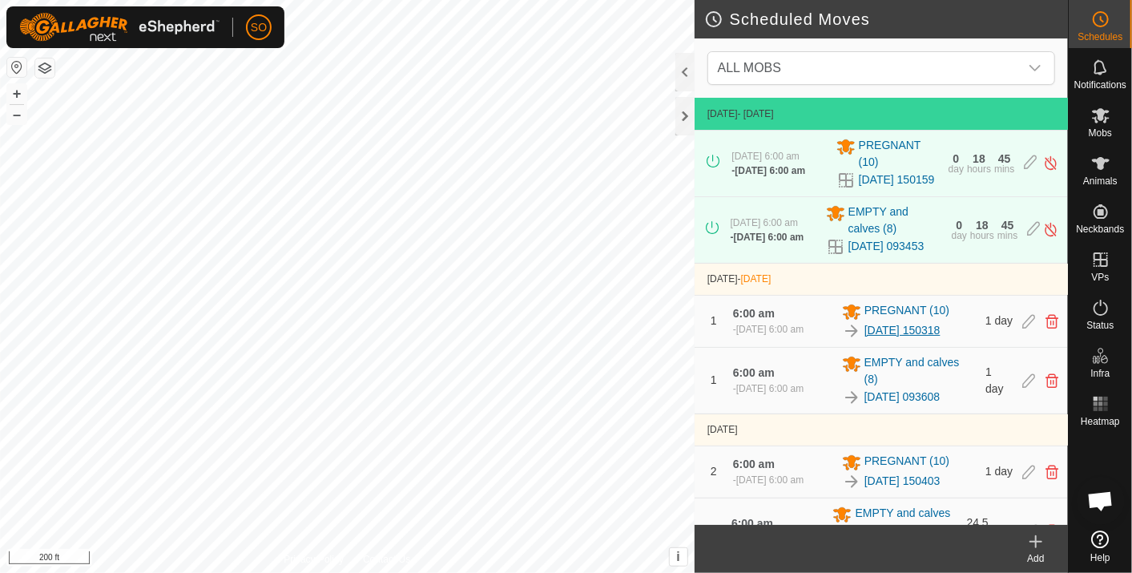
click at [897, 339] on link "[DATE] 150318" at bounding box center [903, 330] width 76 height 17
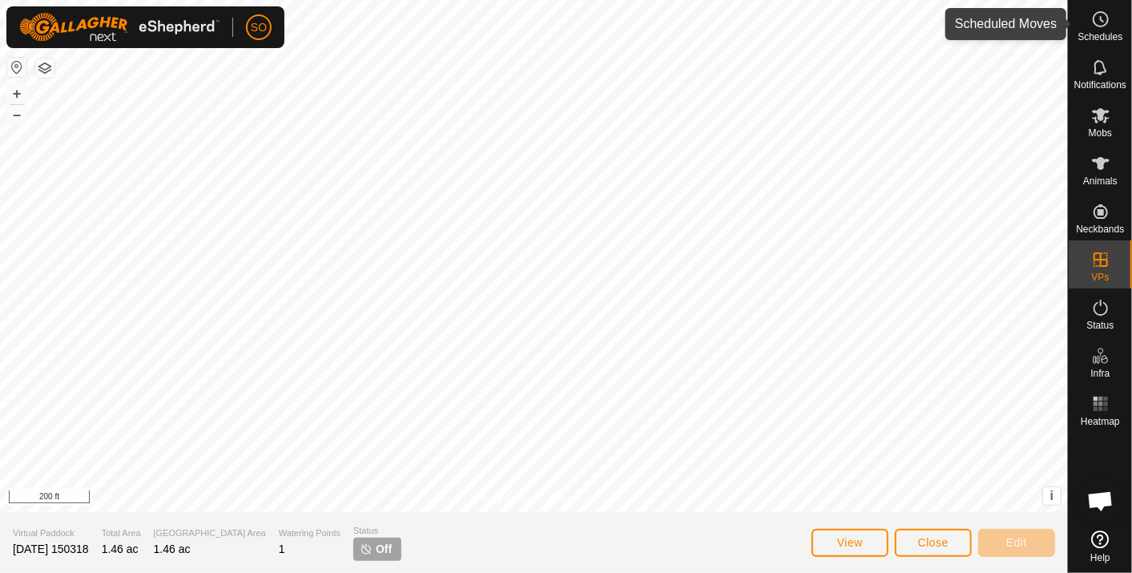
click at [1103, 14] on icon at bounding box center [1100, 19] width 19 height 19
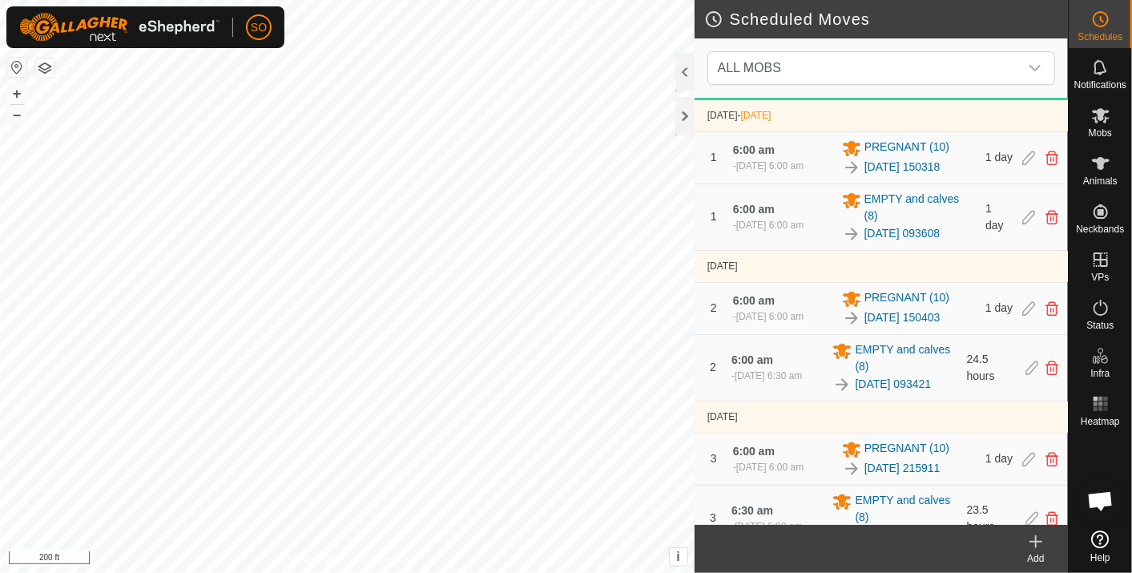
scroll to position [178, 0]
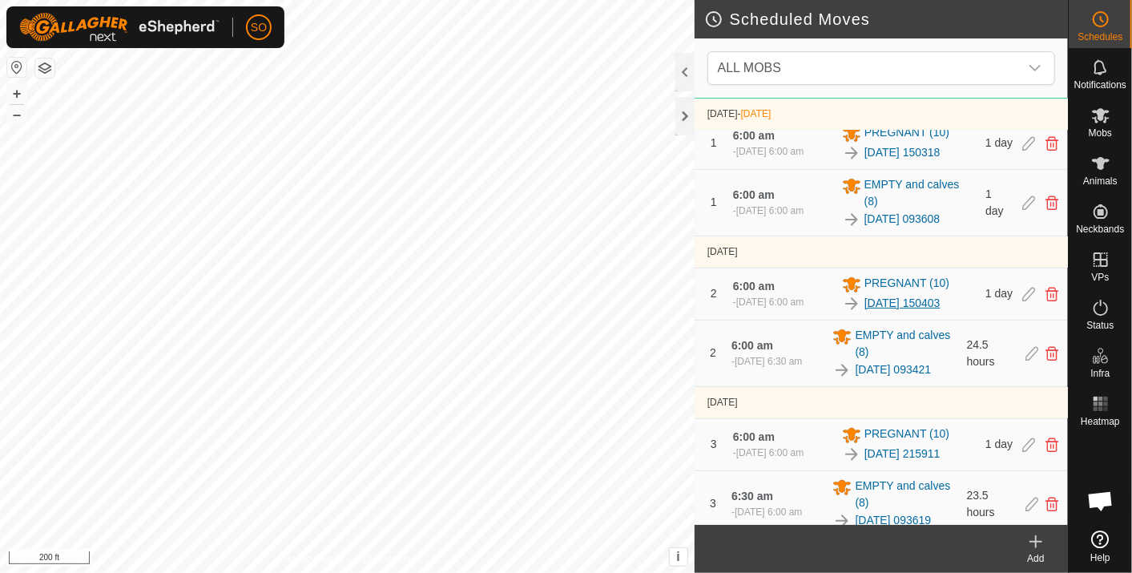
click at [898, 312] on link "[DATE] 150403" at bounding box center [903, 303] width 76 height 17
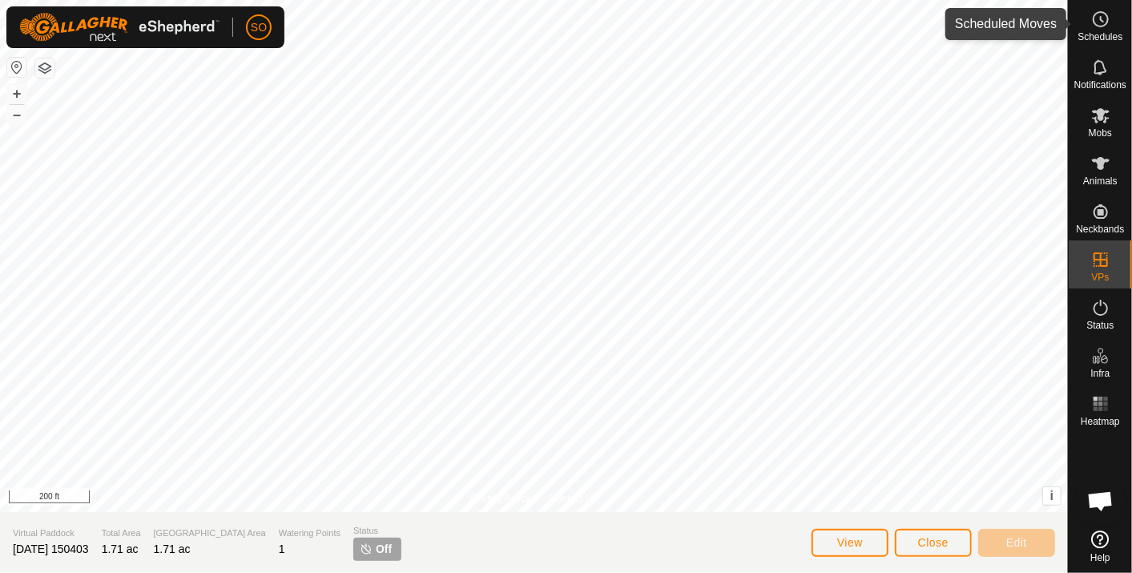
click at [1097, 16] on icon at bounding box center [1100, 19] width 19 height 19
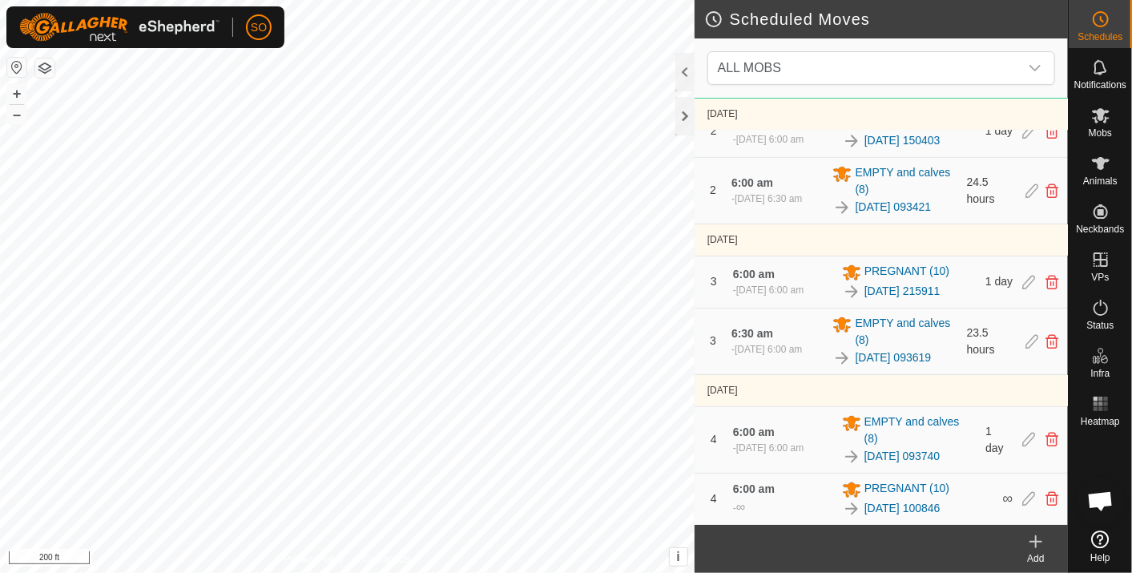
scroll to position [356, 0]
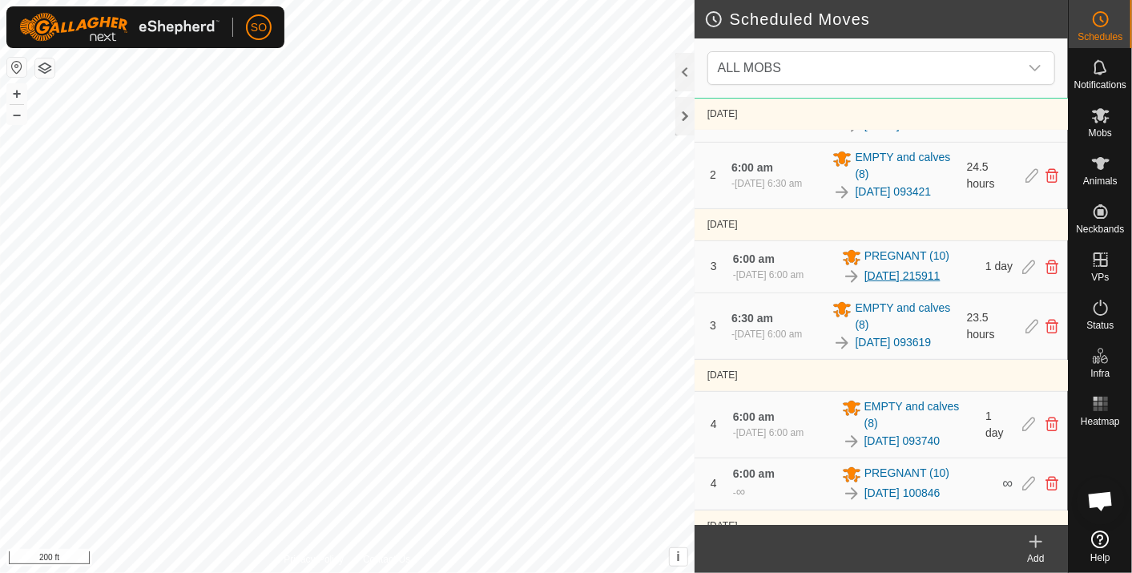
click at [901, 284] on link "[DATE] 215911" at bounding box center [903, 276] width 76 height 17
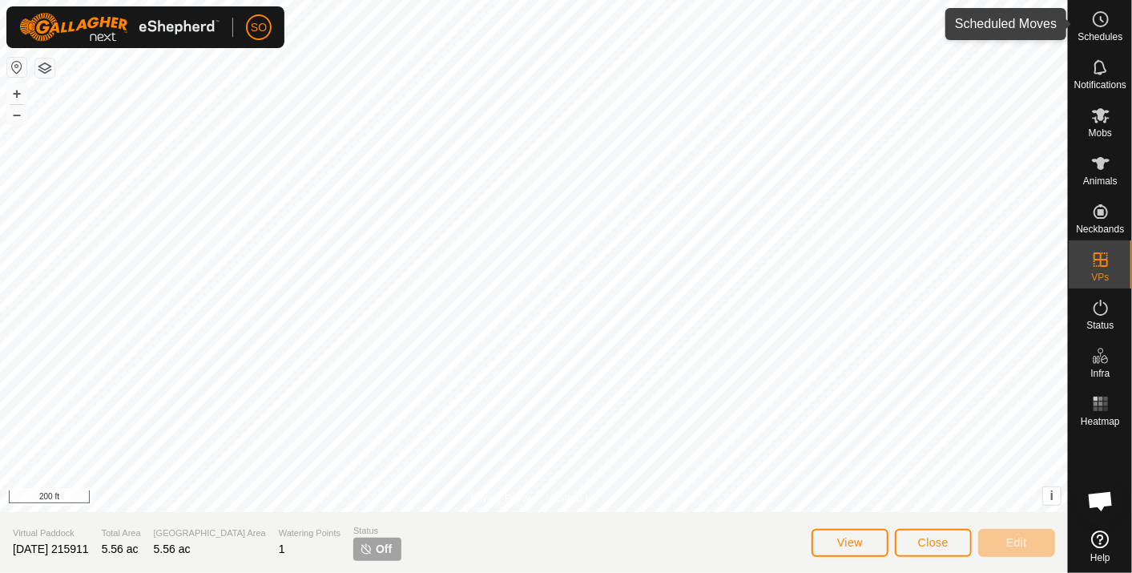
click at [1096, 15] on icon at bounding box center [1100, 19] width 19 height 19
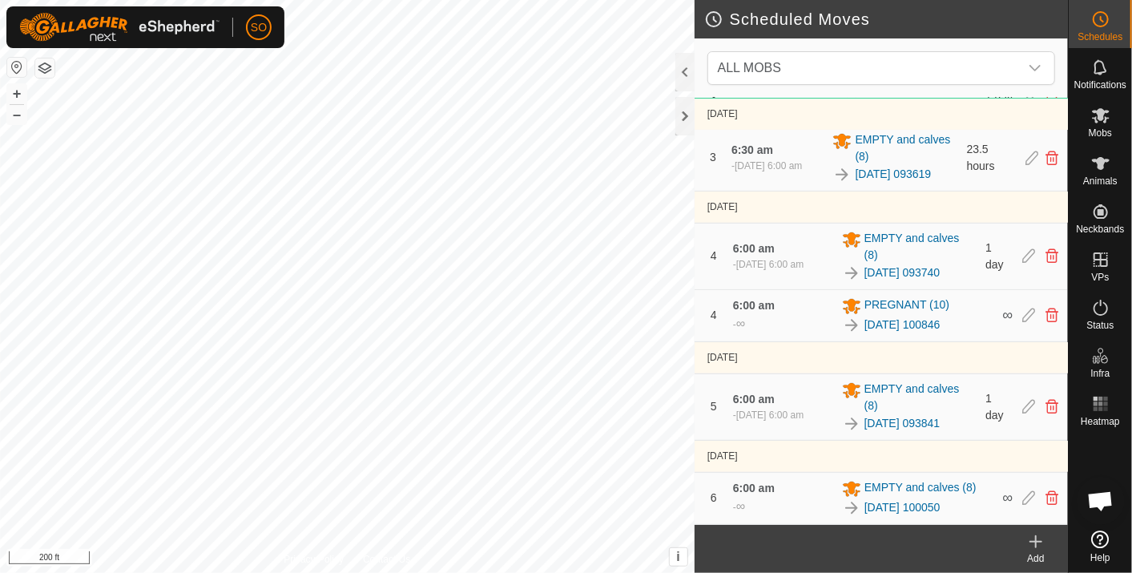
scroll to position [534, 0]
click at [892, 316] on span "PREGNANT (10)" at bounding box center [907, 305] width 85 height 19
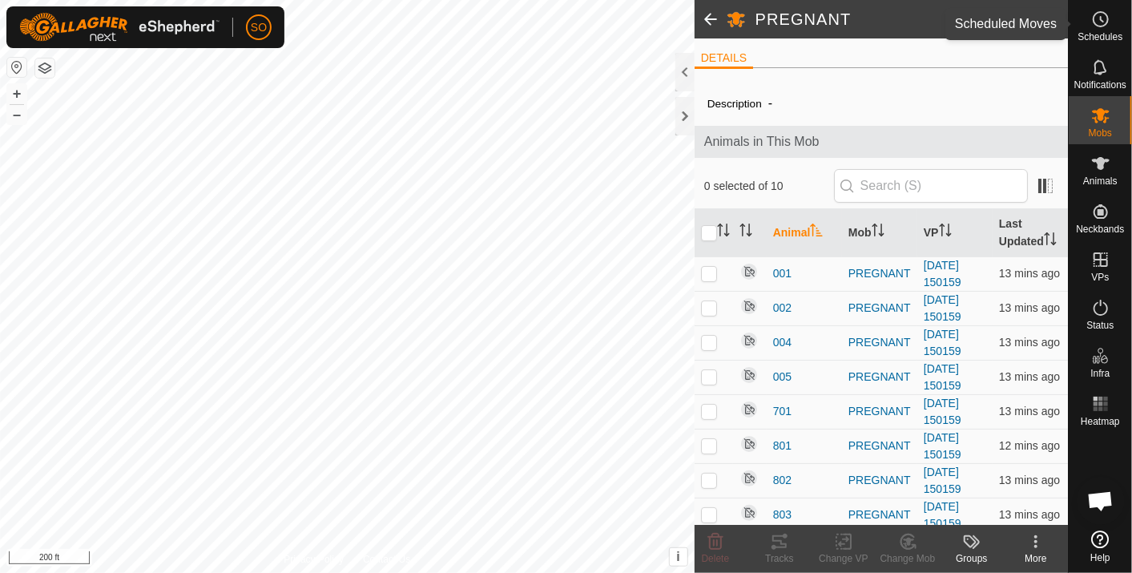
click at [1103, 14] on icon at bounding box center [1100, 19] width 19 height 19
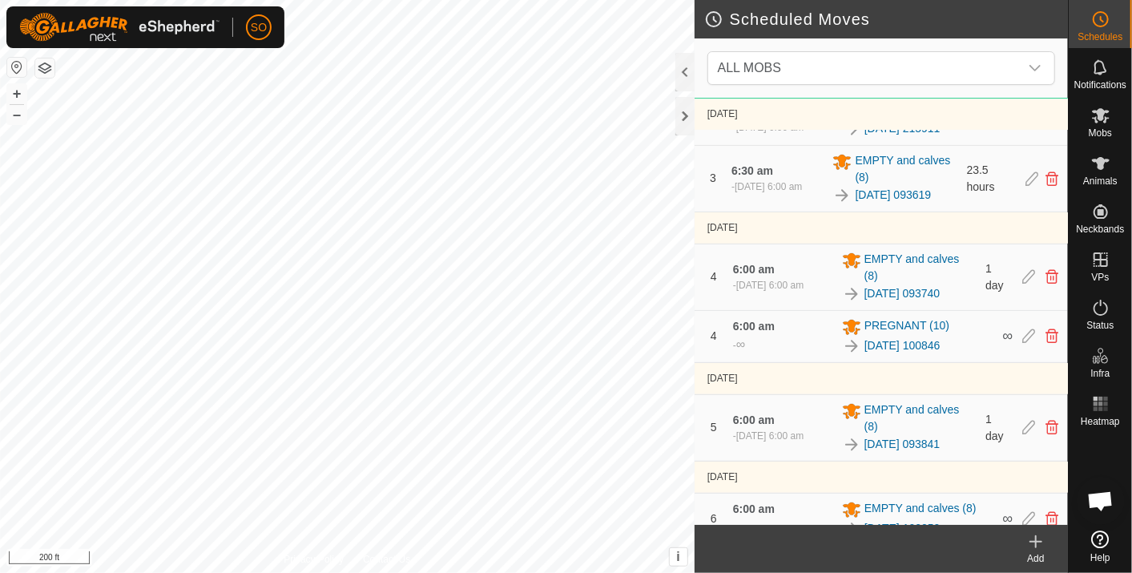
scroll to position [534, 0]
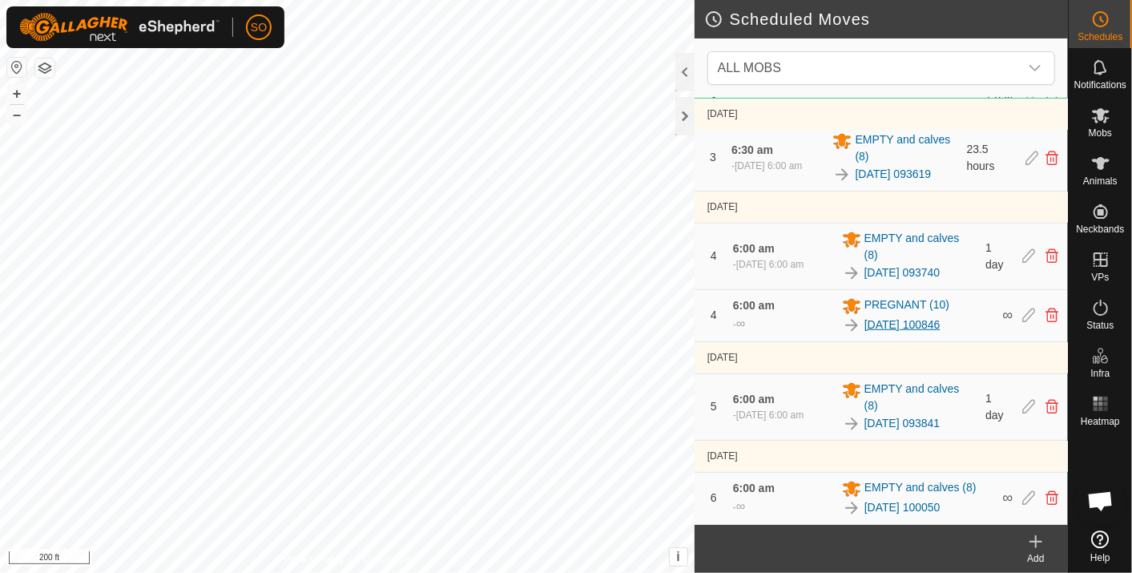
click at [883, 333] on link "[DATE] 100846" at bounding box center [903, 325] width 76 height 17
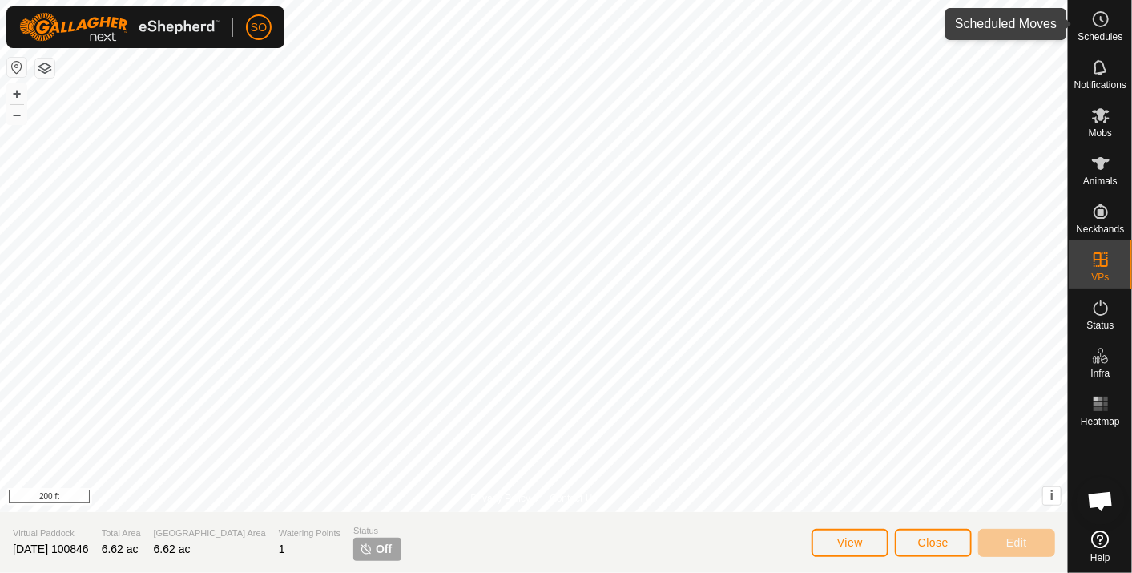
click at [1099, 15] on icon at bounding box center [1100, 19] width 19 height 19
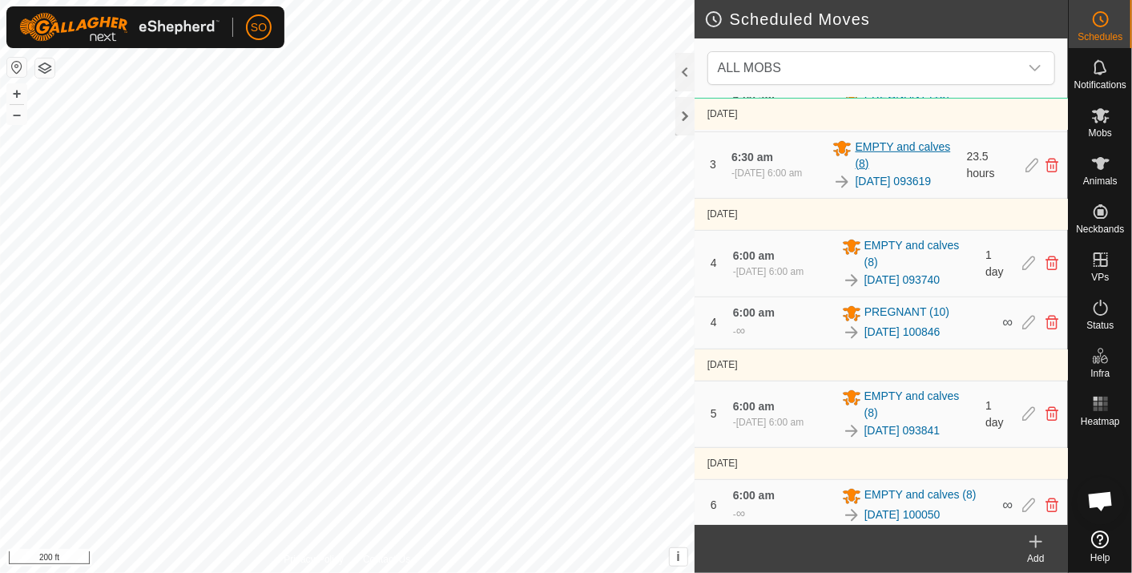
scroll to position [488, 0]
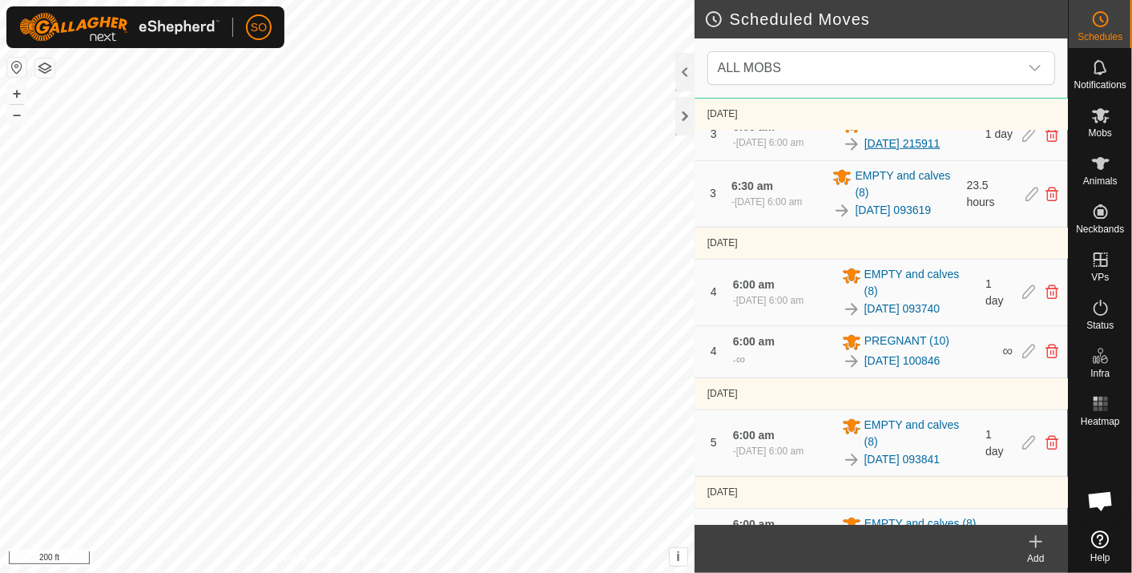
click at [895, 152] on link "[DATE] 215911" at bounding box center [903, 143] width 76 height 17
